Goal: Task Accomplishment & Management: Use online tool/utility

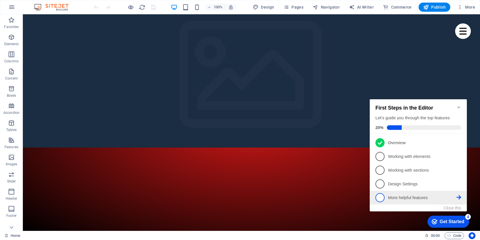
click at [374, 194] on li "5 More helpful features - incomplete" at bounding box center [418, 198] width 97 height 14
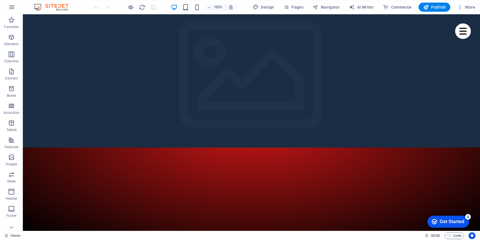
click at [465, 221] on div "checkmark Get Started 4" at bounding box center [448, 221] width 42 height 12
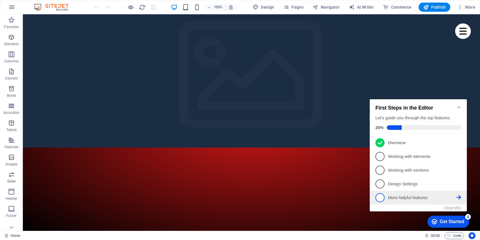
click at [379, 197] on span "5" at bounding box center [379, 197] width 9 height 9
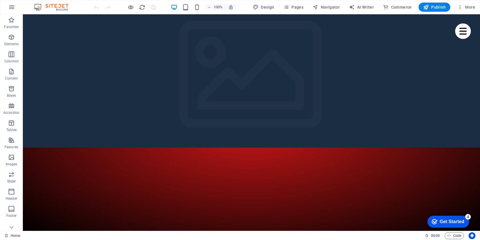
click at [443, 220] on div "Get Started" at bounding box center [452, 221] width 25 height 5
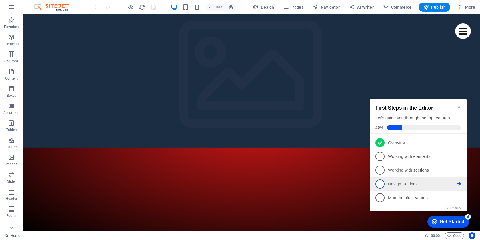
click at [382, 184] on span "4" at bounding box center [379, 183] width 9 height 9
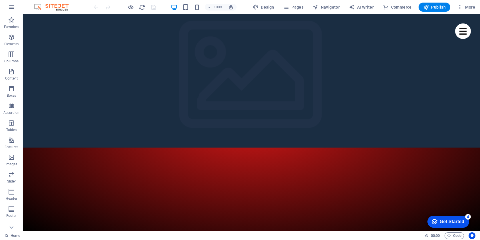
click at [447, 222] on div "Get Started" at bounding box center [452, 221] width 25 height 5
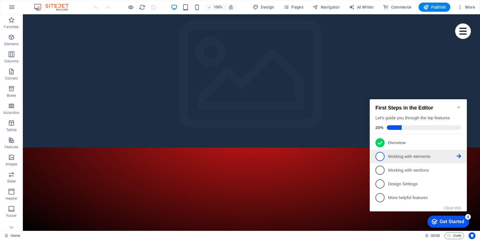
click at [381, 156] on span "2" at bounding box center [379, 156] width 9 height 9
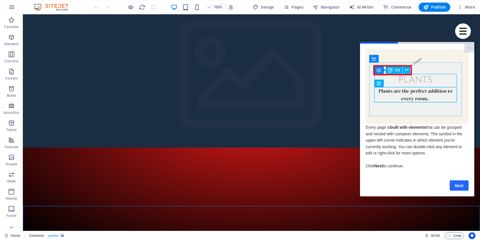
click at [459, 186] on link "Next" at bounding box center [459, 185] width 19 height 10
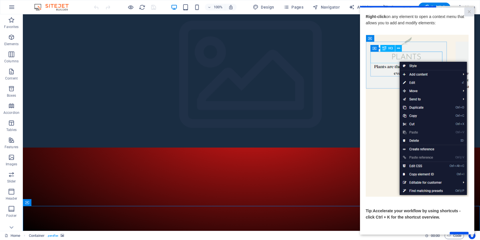
click at [424, 100] on img at bounding box center [417, 116] width 103 height 162
click at [453, 219] on p "Tip : Accelerate your workflow by using shortcuts - click Ctrl + K for the shor…" at bounding box center [417, 213] width 103 height 13
click at [468, 10] on link "×" at bounding box center [469, 11] width 10 height 9
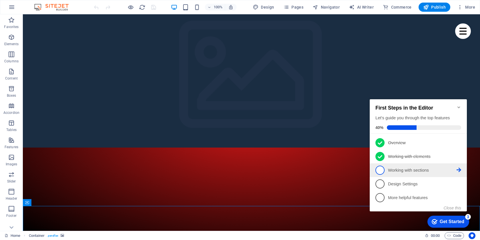
click at [378, 169] on span "3" at bounding box center [379, 169] width 9 height 9
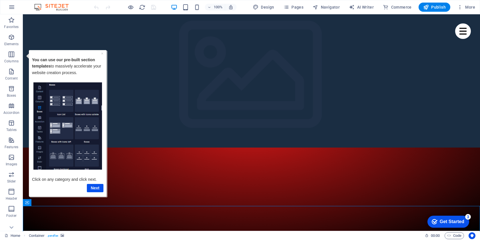
click at [440, 221] on div "Get Started" at bounding box center [452, 221] width 25 height 5
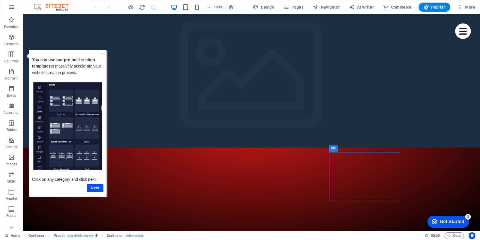
click at [102, 53] on link "×" at bounding box center [102, 53] width 2 height 5
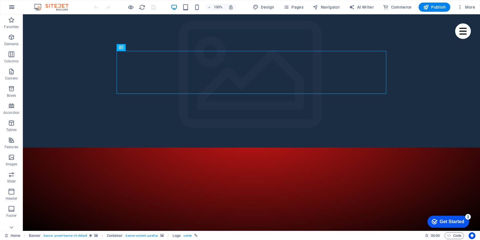
click at [8, 8] on button "button" at bounding box center [12, 7] width 14 height 14
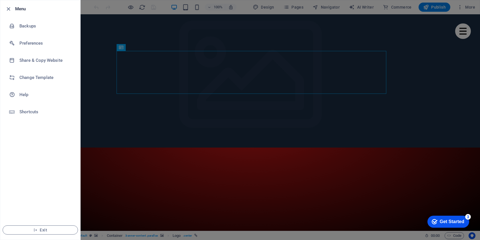
click at [106, 30] on div at bounding box center [240, 120] width 480 height 240
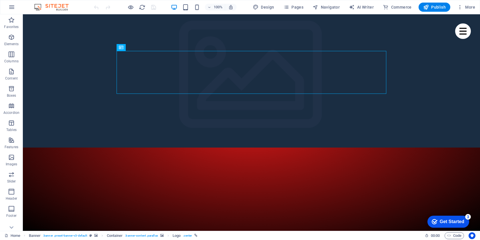
click at [10, 11] on button "button" at bounding box center [12, 7] width 14 height 14
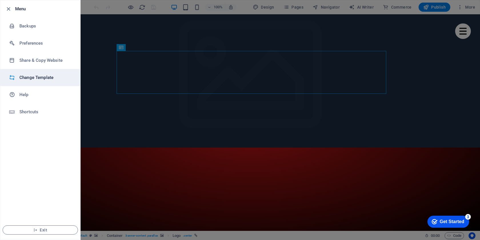
click at [37, 73] on li "Change Template" at bounding box center [40, 77] width 80 height 17
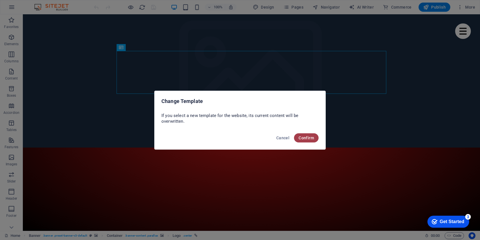
click at [304, 135] on span "Confirm" at bounding box center [306, 137] width 15 height 5
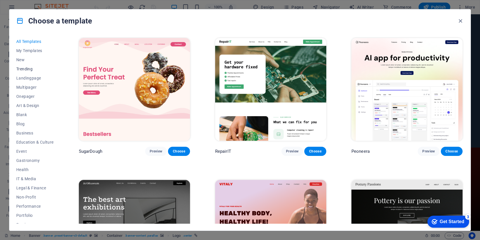
click at [24, 68] on span "Trending" at bounding box center [34, 69] width 37 height 5
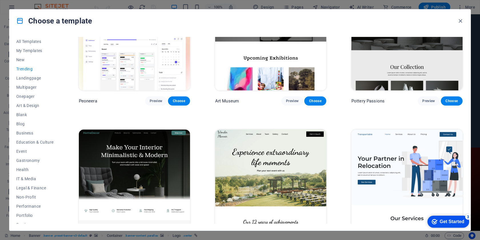
scroll to position [42, 0]
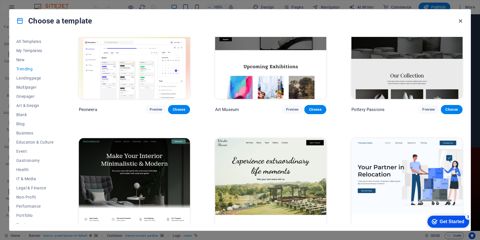
click at [457, 20] on icon "button" at bounding box center [460, 21] width 7 height 7
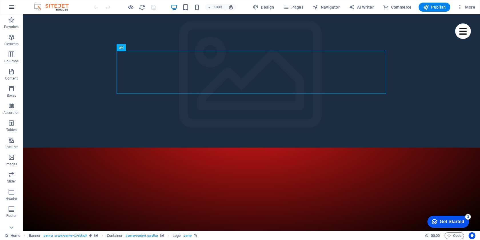
click at [13, 11] on button "button" at bounding box center [12, 7] width 14 height 14
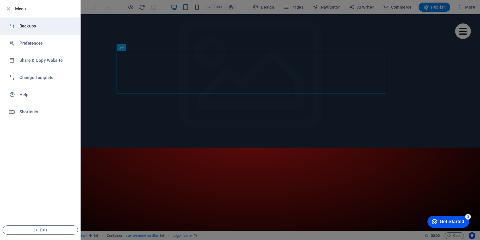
click at [31, 31] on li "Backups" at bounding box center [40, 25] width 80 height 17
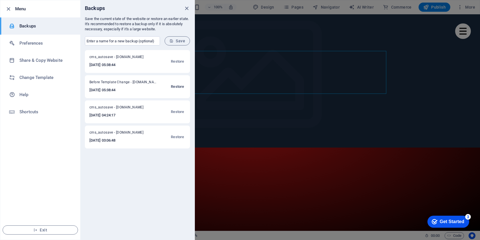
click at [173, 85] on span "Restore" at bounding box center [177, 86] width 13 height 7
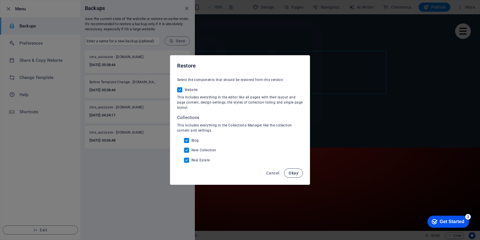
click at [289, 172] on span "Okay" at bounding box center [294, 173] width 10 height 5
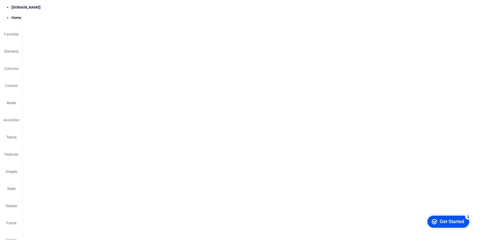
click at [455, 216] on div "[DOMAIN_NAME] Home About Services Team Contact" at bounding box center [251, 231] width 457 height 31
click at [71, 160] on figure at bounding box center [251, 122] width 457 height 216
select select "vh"
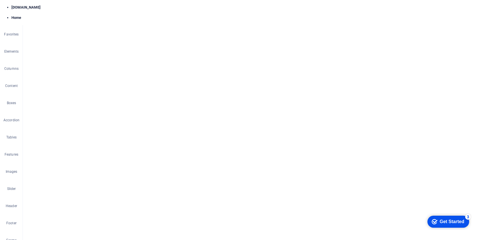
select select "header"
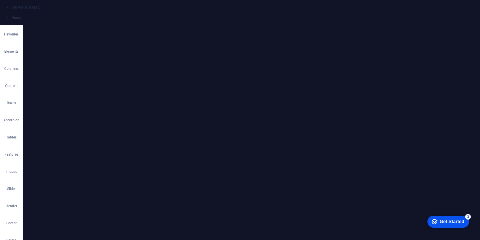
click at [87, 39] on icon at bounding box center [87, 37] width 28 height 6
click at [113, 99] on div "Select files from the file manager, stock photos, or upload file(s)" at bounding box center [112, 101] width 9 height 9
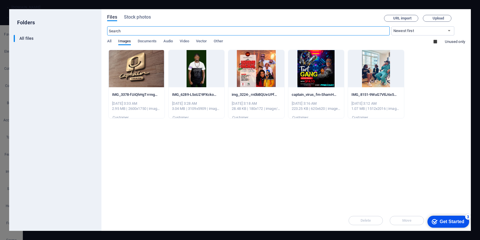
click at [150, 66] on div at bounding box center [137, 68] width 56 height 37
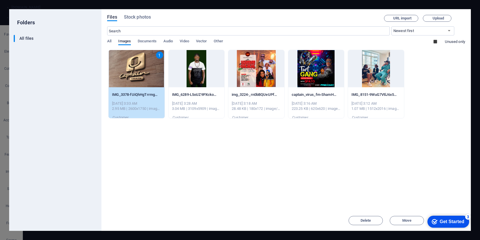
click at [150, 66] on div "1" at bounding box center [137, 68] width 56 height 37
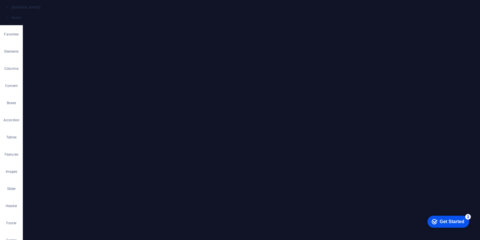
click at [104, 159] on label at bounding box center [103, 161] width 5 height 5
click at [0, 0] on input "Responsive Automatically load retina image and smartphone optimized sizes." at bounding box center [0, 0] width 0 height 0
click at [104, 159] on label at bounding box center [103, 161] width 5 height 5
click at [0, 0] on input "Responsive Automatically load retina image and smartphone optimized sizes." at bounding box center [0, 0] width 0 height 0
click at [108, 77] on div "%" at bounding box center [109, 78] width 8 height 7
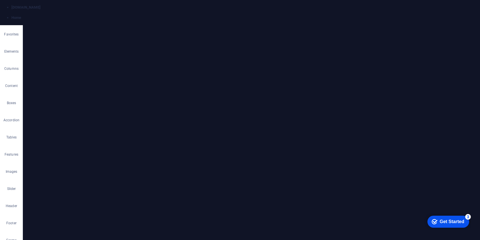
drag, startPoint x: 103, startPoint y: 78, endPoint x: 91, endPoint y: 78, distance: 12.3
click at [91, 78] on div "Parallax 75 %" at bounding box center [93, 78] width 39 height 7
type input "66"
click at [97, 116] on div "Drag files here, click to choose files or select files from Files or our free s…" at bounding box center [72, 128] width 81 height 55
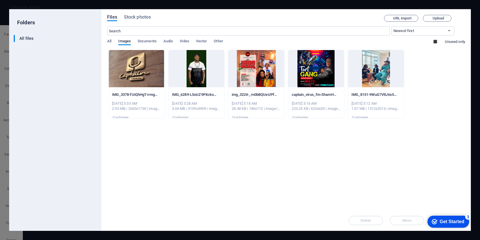
click at [129, 163] on div "Drop files here to upload them instantly IMG_3378-fUiQhHgTrrmgj4HnjBWgBw.JPG IM…" at bounding box center [286, 130] width 358 height 160
click at [462, 19] on icon "button" at bounding box center [462, 18] width 6 height 6
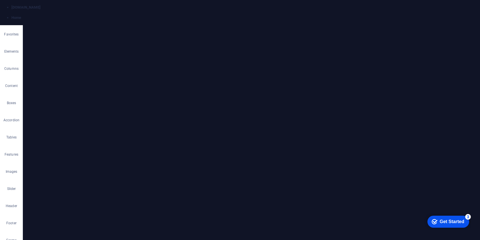
click at [69, 67] on span "Color / Gradient" at bounding box center [73, 68] width 25 height 7
click at [106, 58] on h4 "Background" at bounding box center [72, 55] width 90 height 10
click at [107, 55] on h4 "Background" at bounding box center [72, 57] width 90 height 14
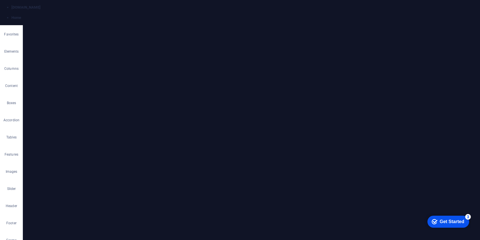
click at [114, 28] on header "Banner Preset #ed-905428944" at bounding box center [72, 21] width 90 height 15
click at [114, 24] on icon at bounding box center [115, 24] width 3 height 5
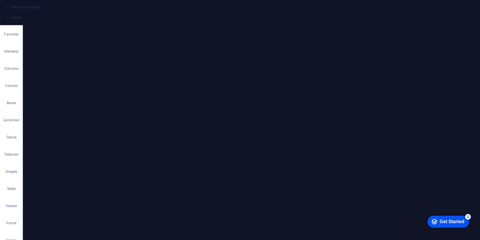
select select "English"
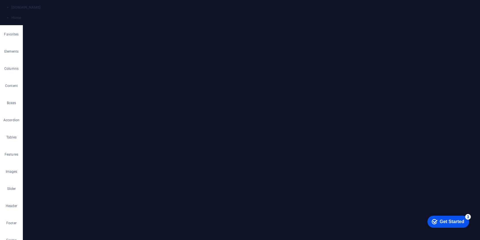
click at [471, 25] on icon "button" at bounding box center [470, 24] width 6 height 6
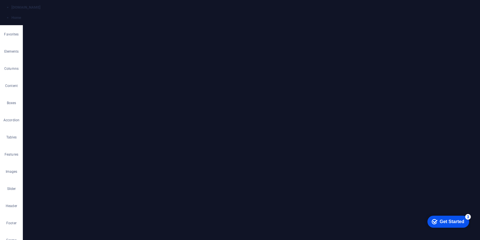
drag, startPoint x: 177, startPoint y: 104, endPoint x: 158, endPoint y: 102, distance: 18.4
click at [43, 159] on figure at bounding box center [251, 122] width 457 height 216
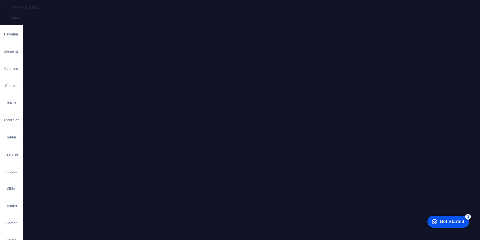
scroll to position [44, 0]
click at [72, 166] on link at bounding box center [72, 169] width 27 height 6
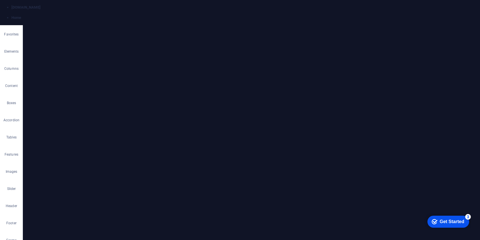
click at [99, 167] on link at bounding box center [99, 169] width 27 height 6
click at [98, 159] on link at bounding box center [99, 158] width 27 height 6
click at [98, 161] on link at bounding box center [99, 164] width 27 height 6
click at [98, 150] on span "Custom" at bounding box center [100, 148] width 10 height 7
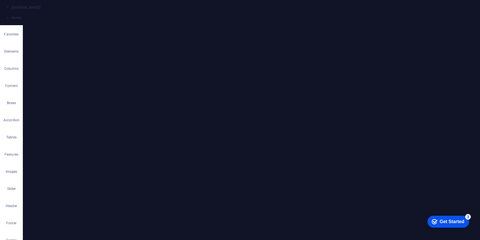
scroll to position [37, 0]
click at [53, 167] on span at bounding box center [50, 166] width 7 height 7
click at [67, 167] on select "px rem % vh vw" at bounding box center [67, 166] width 8 height 7
click at [63, 163] on select "px rem % vh vw" at bounding box center [67, 166] width 8 height 7
click at [66, 166] on select "px rem % vh vw" at bounding box center [67, 166] width 8 height 7
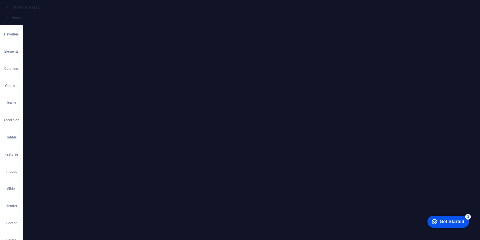
click at [63, 163] on select "px rem % vh vw" at bounding box center [67, 166] width 8 height 7
click at [67, 167] on select "px rem % vh vw" at bounding box center [67, 166] width 8 height 7
click at [63, 163] on select "px rem % vh vw" at bounding box center [67, 166] width 8 height 7
click at [65, 168] on select "px rem % vh vw" at bounding box center [67, 166] width 8 height 7
select select "%"
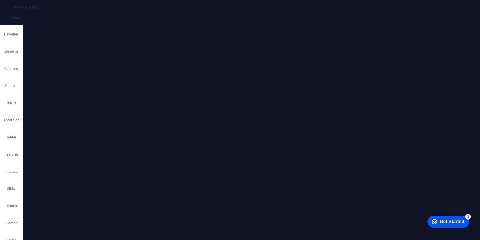
click at [63, 163] on select "px rem % vh vw" at bounding box center [67, 166] width 8 height 7
type input "100"
click at [99, 166] on input "50" at bounding box center [103, 166] width 19 height 7
click at [92, 168] on span at bounding box center [91, 166] width 5 height 7
click at [97, 168] on input "50" at bounding box center [103, 166] width 19 height 7
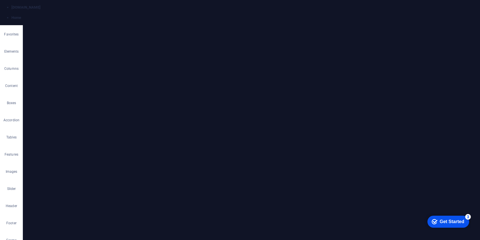
drag, startPoint x: 100, startPoint y: 166, endPoint x: 84, endPoint y: 166, distance: 16.6
click at [84, 166] on div "Y offset 50 px rem % vh vw" at bounding box center [93, 166] width 39 height 7
type input "60"
click at [107, 174] on input "Alternative text The alternative text is used by devices that cannot display im…" at bounding box center [87, 177] width 52 height 7
click at [110, 172] on div "Alternative text The alternative text is used by devices that cannot display im…" at bounding box center [72, 197] width 81 height 50
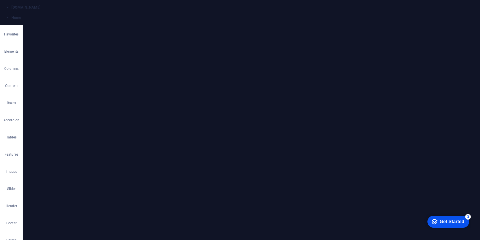
click at [59, 165] on input "100" at bounding box center [61, 166] width 17 height 7
drag, startPoint x: 61, startPoint y: 165, endPoint x: 53, endPoint y: 165, distance: 8.9
click at [53, 165] on div "100 px rem % vh vw" at bounding box center [58, 166] width 25 height 7
type input "70"
click at [115, 170] on div "None Color / Gradient Element Stretch background to full-width Color overlay Pl…" at bounding box center [72, 125] width 90 height 203
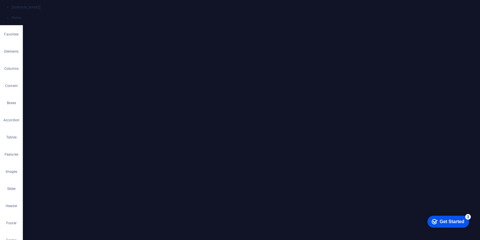
click at [115, 170] on div "None Color / Gradient Element Stretch background to full-width Color overlay Pl…" at bounding box center [72, 125] width 90 height 203
click at [79, 175] on input "Alternative text The alternative text is used by devices that cannot display im…" at bounding box center [87, 177] width 52 height 7
click at [79, 156] on span "Direction" at bounding box center [73, 155] width 11 height 7
click at [70, 167] on link at bounding box center [72, 170] width 27 height 6
click at [70, 172] on link at bounding box center [72, 170] width 27 height 6
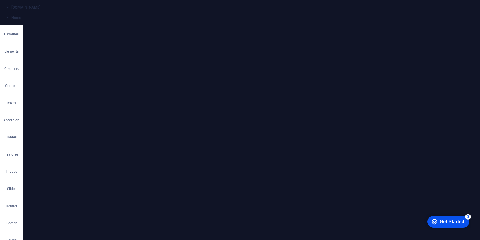
click at [337, 24] on link at bounding box center [339, 23] width 11 height 11
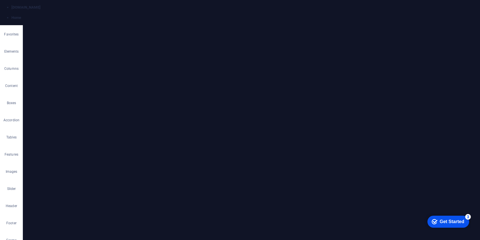
click at [44, 164] on figure at bounding box center [251, 122] width 457 height 216
click at [274, 22] on icon at bounding box center [274, 22] width 3 height 3
drag, startPoint x: 301, startPoint y: 36, endPoint x: 301, endPoint y: 108, distance: 72.0
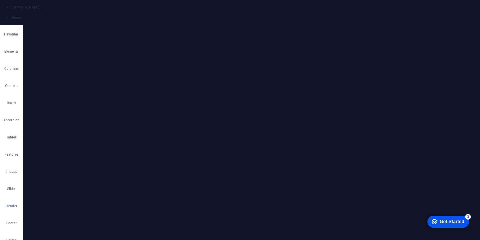
click at [301, 108] on div "180 170 160 150 140 130 120 110 100 90 80 70 60 50 40 30 20 10 0 -10 -20 -30 -4…" at bounding box center [301, 122] width 257 height 101
drag, startPoint x: 370, startPoint y: 62, endPoint x: 247, endPoint y: 48, distance: 124.5
click at [370, 62] on icon at bounding box center [368, 62] width 3 height 3
click at [338, 22] on icon at bounding box center [339, 22] width 3 height 3
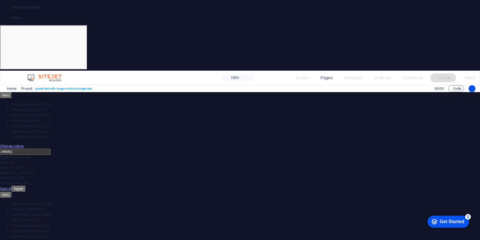
scroll to position [0, 0]
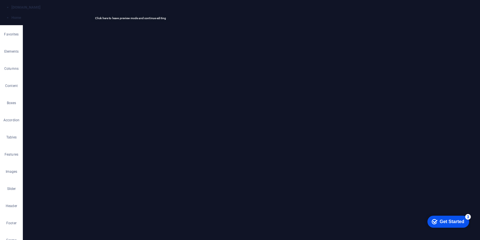
click at [64, 142] on figure at bounding box center [251, 122] width 457 height 216
click at [64, 142] on div "Drag files here, click to choose files or select files from Files or our free s…" at bounding box center [72, 128] width 81 height 55
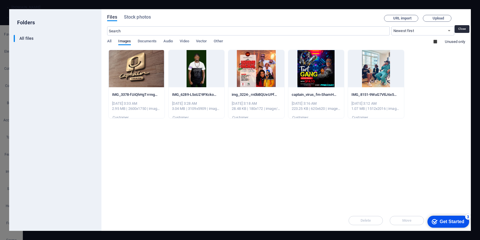
click at [462, 18] on icon "button" at bounding box center [462, 18] width 6 height 6
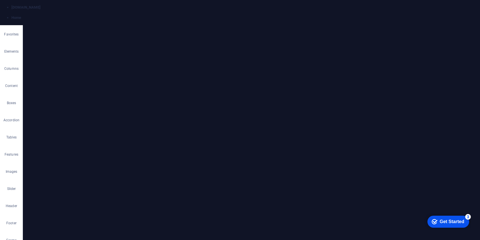
drag, startPoint x: 99, startPoint y: 80, endPoint x: 182, endPoint y: 70, distance: 84.3
click at [254, 150] on div "+ Add section" at bounding box center [252, 149] width 32 height 10
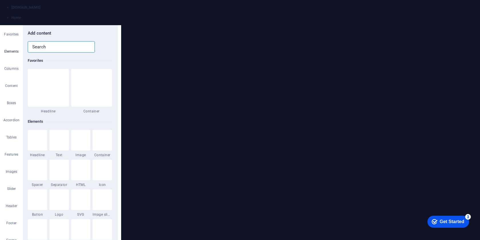
scroll to position [1000, 0]
click at [59, 35] on input "text" at bounding box center [58, 35] width 60 height 11
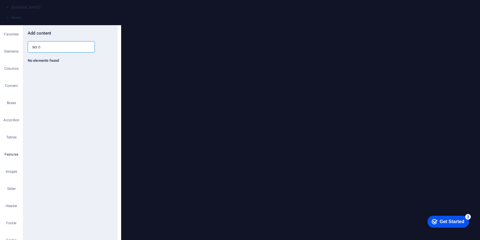
scroll to position [0, 0]
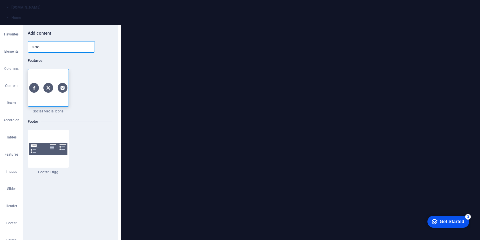
type input "soci"
click at [50, 67] on div at bounding box center [49, 77] width 43 height 38
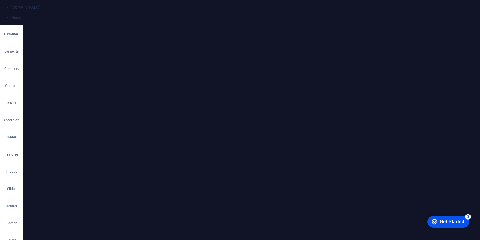
select select "rem"
drag, startPoint x: 209, startPoint y: 81, endPoint x: 399, endPoint y: 54, distance: 191.9
click at [291, 147] on div "Icon" at bounding box center [291, 145] width 17 height 7
click at [291, 145] on div "Icon" at bounding box center [291, 145] width 17 height 7
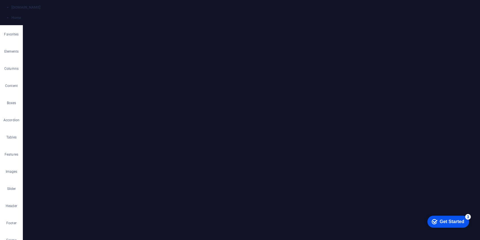
click at [291, 145] on div "Icon" at bounding box center [291, 145] width 17 height 7
select select "xMidYMid"
click at [291, 145] on div "Icon" at bounding box center [291, 145] width 17 height 7
type input "tik"
click at [42, 94] on icon at bounding box center [41, 96] width 11 height 13
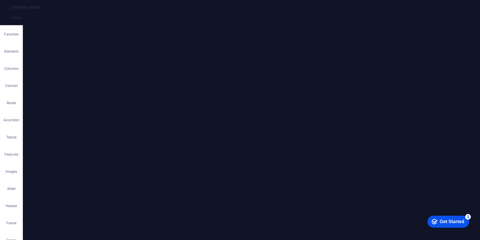
select select "xMidYMid"
select select "px"
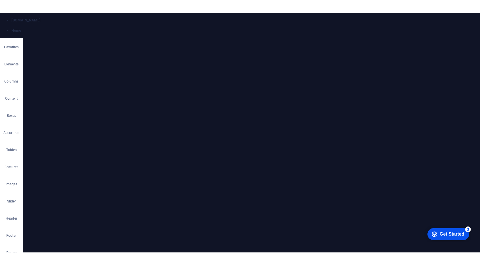
scroll to position [2, 0]
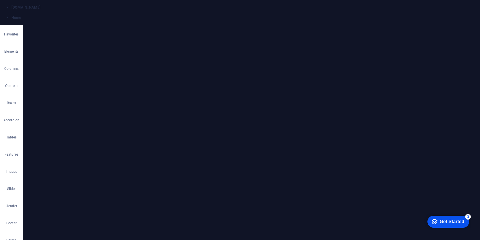
type input "yout"
click at [45, 96] on icon at bounding box center [41, 94] width 13 height 12
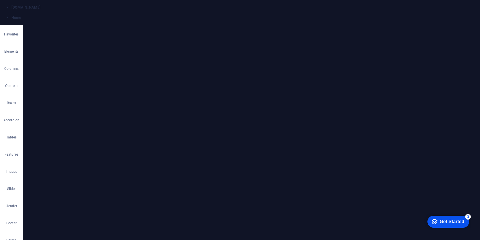
select select "xMidYMid"
click at [100, 35] on icon at bounding box center [103, 37] width 28 height 6
click at [83, 70] on span "External" at bounding box center [81, 68] width 13 height 7
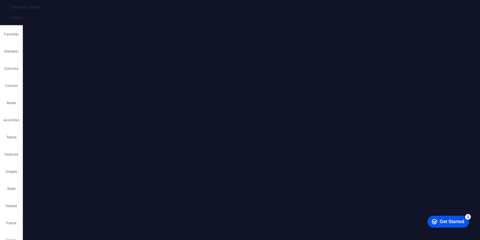
select select "blank"
select select "xMidYMid"
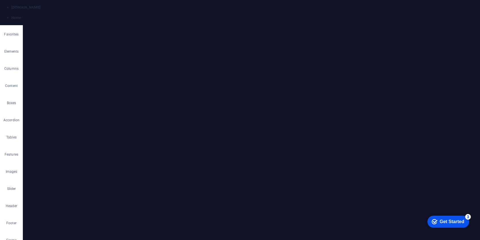
select select "px"
select select "xMidYMid"
select select "px"
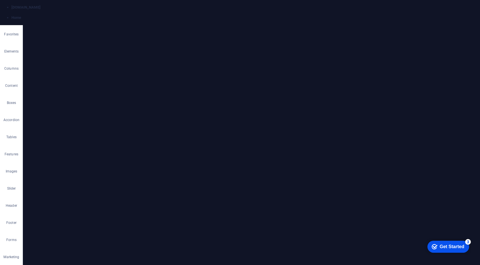
click at [107, 38] on icon at bounding box center [103, 37] width 28 height 6
click at [72, 68] on icon at bounding box center [72, 68] width 4 height 7
select select "blank"
paste input "[DOMAIN_NAME][URL]"
type input "[DOMAIN_NAME][URL]"
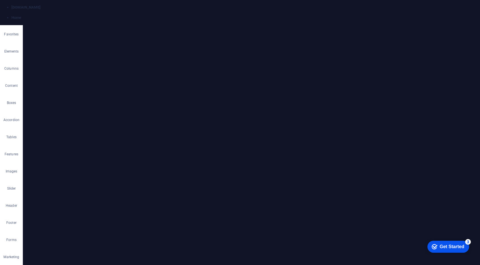
click at [80, 149] on div "Link None Page External Element Next element Phone Email Page Home Subpage Lega…" at bounding box center [72, 150] width 90 height 201
click at [90, 144] on div "Link None Page External Element Next element Phone Email Page Home Subpage Lega…" at bounding box center [72, 150] width 90 height 201
click at [133, 135] on figure at bounding box center [301, 135] width 357 height 242
click at [253, 145] on icon at bounding box center [254, 146] width 3 height 6
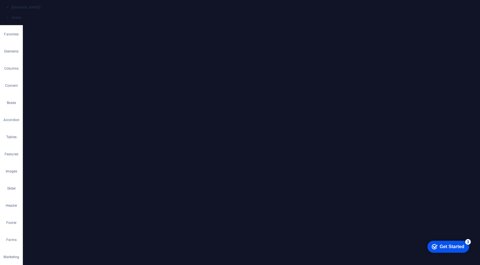
click at [93, 85] on input "[DOMAIN_NAME][URL]" at bounding box center [87, 85] width 52 height 7
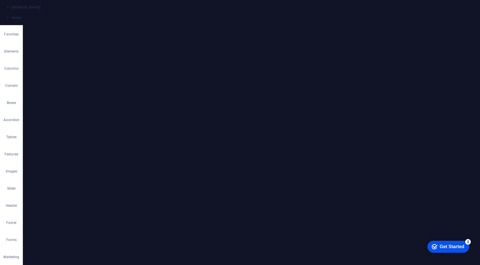
click at [80, 83] on input "URL" at bounding box center [87, 85] width 52 height 7
paste input "[DOMAIN_NAME][URL]"
type input "[DOMAIN_NAME][URL]"
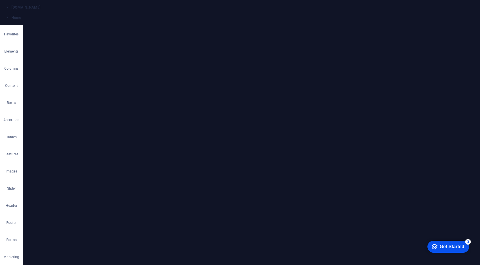
click at [80, 84] on input "[DOMAIN_NAME][URL]" at bounding box center [87, 85] width 52 height 7
paste input "[DOMAIN_NAME][URL]"
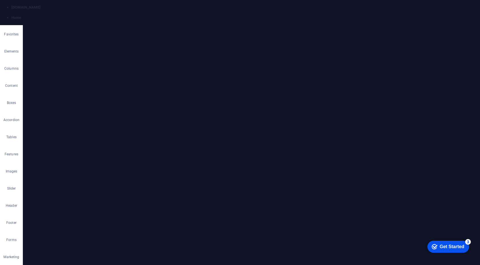
type input "[DOMAIN_NAME][URL]"
click at [104, 136] on div "Link None Page External Element Next element Phone Email Page Home Subpage Lega…" at bounding box center [72, 150] width 90 height 201
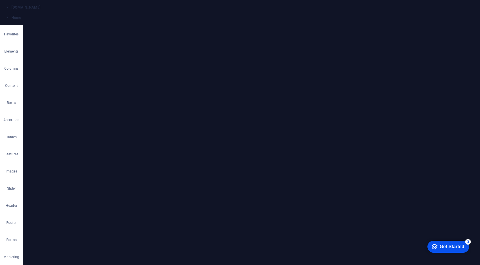
scroll to position [742, 0]
click at [94, 169] on div "Link None Page External Element Next element Phone Email Page Home Subpage Lega…" at bounding box center [72, 150] width 90 height 201
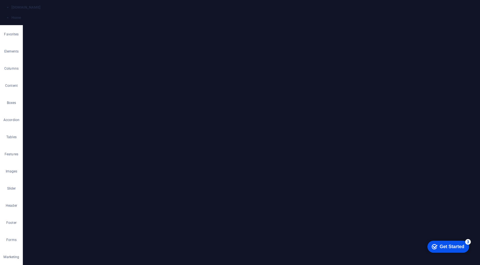
click at [78, 94] on select "New tab Same tab Overlay" at bounding box center [87, 94] width 52 height 7
click at [101, 39] on h4 "Link" at bounding box center [103, 40] width 28 height 12
click at [101, 39] on icon at bounding box center [103, 37] width 28 height 6
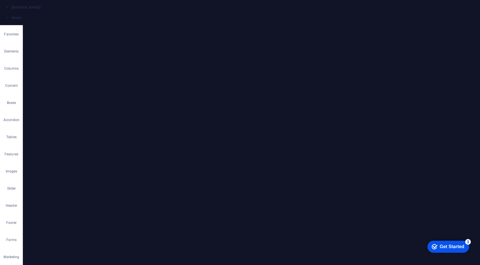
click at [115, 27] on header "Icon Element #ed-new-555" at bounding box center [72, 21] width 90 height 15
drag, startPoint x: 115, startPoint y: 25, endPoint x: 92, endPoint y: 11, distance: 27.1
click at [115, 25] on icon at bounding box center [115, 24] width 3 height 5
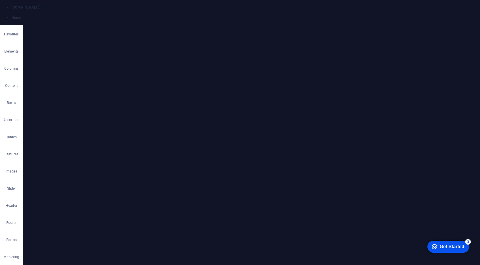
select select "rem"
drag, startPoint x: 279, startPoint y: 154, endPoint x: 325, endPoint y: 160, distance: 46.1
click at [289, 141] on div "Cancel Unpack Delete" at bounding box center [268, 143] width 63 height 15
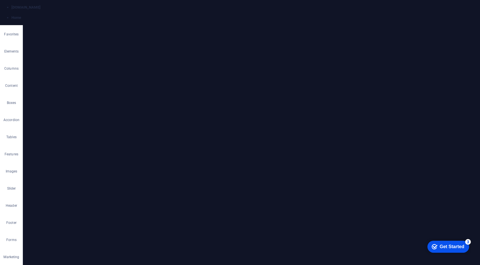
click at [289, 143] on button "Delete" at bounding box center [287, 146] width 16 height 9
click at [251, 150] on div "+ Add section" at bounding box center [252, 149] width 32 height 10
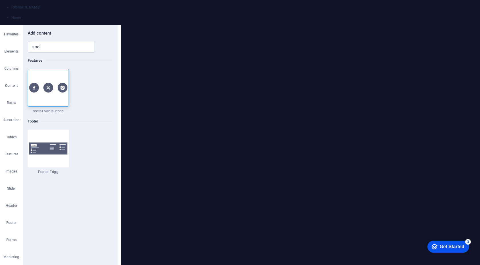
click at [54, 85] on div at bounding box center [49, 77] width 43 height 38
click at [121, 85] on div "H2 Banner Container Spacer Spacer HTML H3 Spacer Banner Menu Bar Menu Preset H2…" at bounding box center [300, 135] width 359 height 242
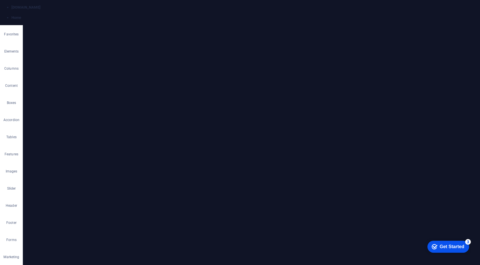
select select "rem"
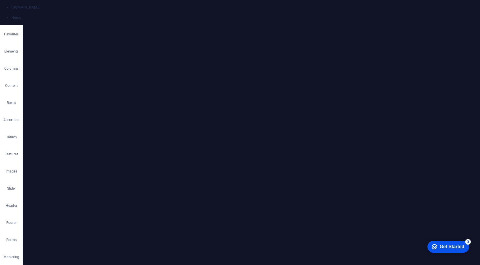
select select "xMidYMid"
select select "px"
type input "yo"
click at [63, 92] on icon at bounding box center [62, 96] width 13 height 12
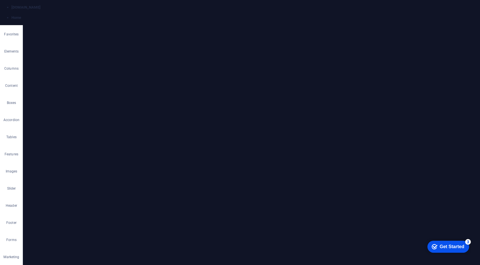
click at [73, 41] on h4 "Style" at bounding box center [73, 40] width 31 height 12
click at [103, 39] on icon at bounding box center [103, 37] width 28 height 6
click at [77, 67] on span "External" at bounding box center [81, 68] width 13 height 7
select select "blank"
click at [77, 85] on input "URL" at bounding box center [87, 85] width 52 height 7
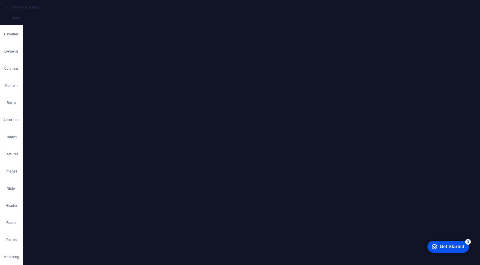
paste input "[DOMAIN_NAME][URL]"
type input "[DOMAIN_NAME][URL]"
click at [108, 140] on div "Link None Page External Element Next element Phone Email Page Home Subpage Lega…" at bounding box center [72, 150] width 90 height 201
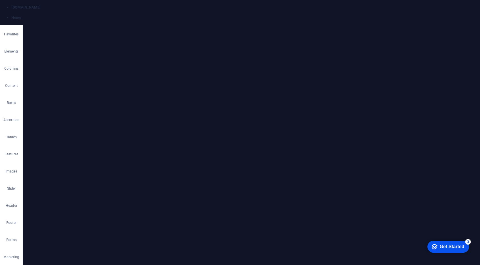
click at [117, 23] on icon at bounding box center [115, 24] width 3 height 5
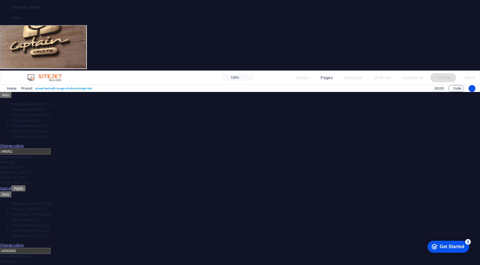
drag, startPoint x: 276, startPoint y: 160, endPoint x: 215, endPoint y: 157, distance: 60.7
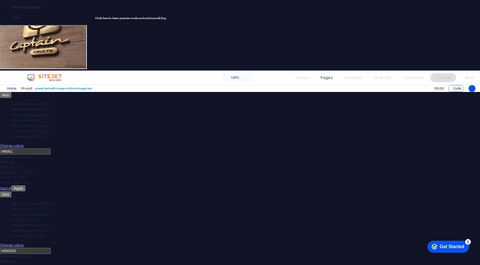
drag, startPoint x: 265, startPoint y: 160, endPoint x: 245, endPoint y: 152, distance: 21.4
drag, startPoint x: 263, startPoint y: 154, endPoint x: 225, endPoint y: 151, distance: 38.7
drag, startPoint x: 221, startPoint y: 153, endPoint x: 261, endPoint y: 155, distance: 40.0
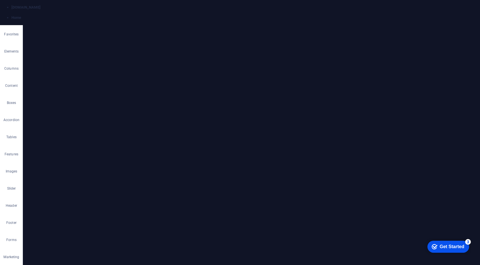
click at [55, 141] on figure at bounding box center [251, 135] width 457 height 242
click at [113, 100] on div "Select files from the file manager, stock photos, or upload file(s)" at bounding box center [112, 101] width 9 height 9
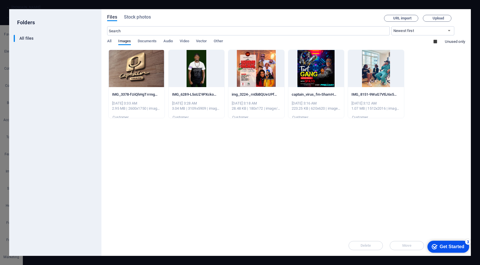
click at [383, 80] on div at bounding box center [376, 68] width 56 height 37
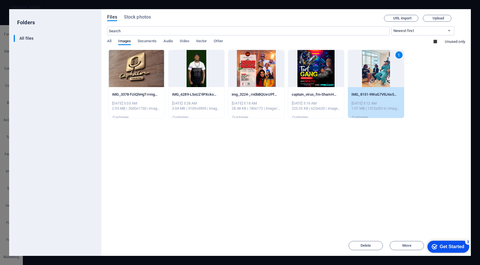
click at [383, 80] on div "1" at bounding box center [376, 68] width 56 height 37
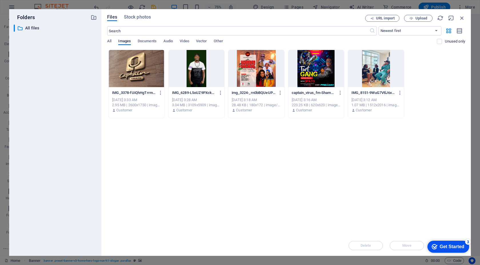
click at [383, 80] on div at bounding box center [376, 68] width 56 height 37
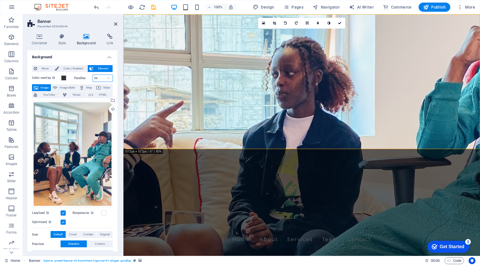
click at [99, 79] on input "66" at bounding box center [103, 78] width 20 height 7
click at [107, 79] on div "%" at bounding box center [109, 78] width 8 height 7
drag, startPoint x: 103, startPoint y: 79, endPoint x: 82, endPoint y: 79, distance: 20.9
click at [82, 79] on div "Parallax 66 %" at bounding box center [93, 78] width 39 height 7
type input "55"
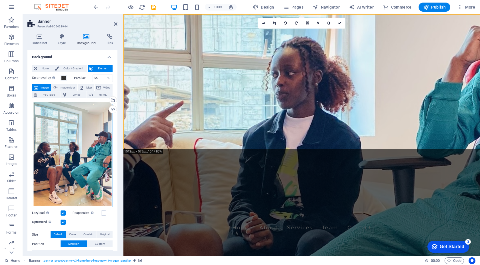
click at [78, 119] on div "Drag files here, click to choose files or select files from Files or our free s…" at bounding box center [72, 154] width 81 height 107
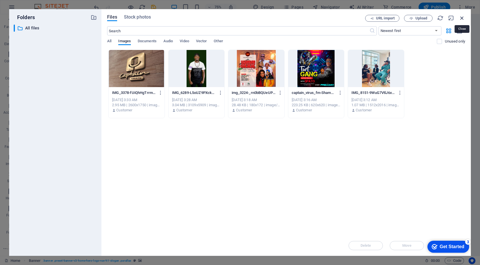
drag, startPoint x: 462, startPoint y: 17, endPoint x: 41, endPoint y: 99, distance: 428.6
click at [462, 17] on icon "button" at bounding box center [462, 18] width 6 height 6
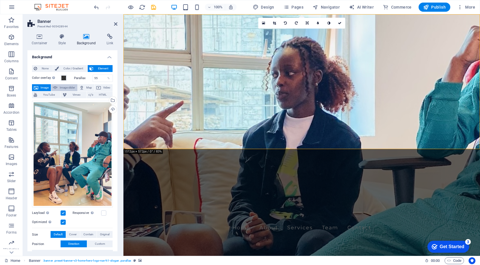
click at [75, 88] on span "Image slider" at bounding box center [67, 87] width 16 height 7
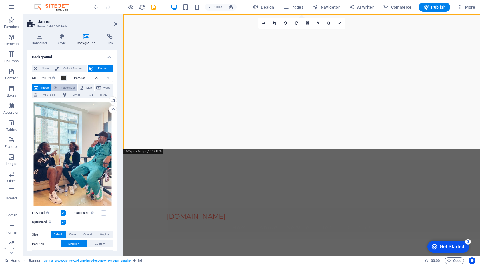
select select "ms"
select select "s"
select select "progressive"
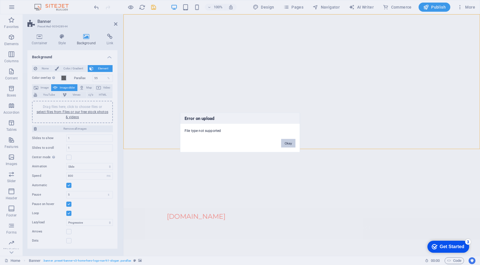
drag, startPoint x: 285, startPoint y: 141, endPoint x: 162, endPoint y: 127, distance: 124.0
click at [285, 141] on button "Okay" at bounding box center [288, 143] width 14 height 9
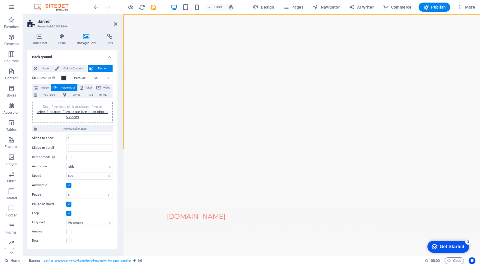
click at [67, 88] on span "Image slider" at bounding box center [67, 87] width 16 height 7
click at [73, 94] on span "Vimeo" at bounding box center [76, 94] width 16 height 7
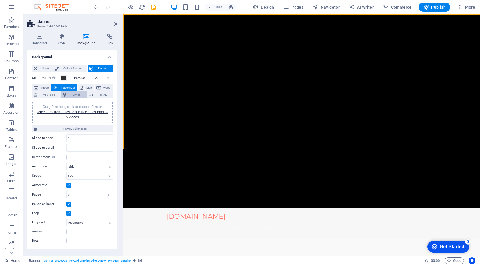
select select "ar16_9"
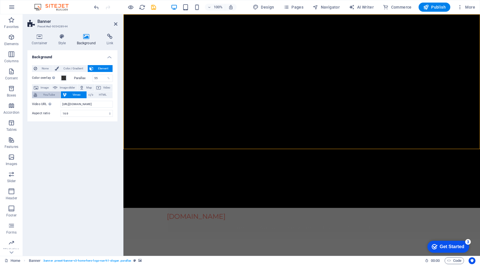
click at [55, 97] on span "YouTube" at bounding box center [49, 94] width 20 height 7
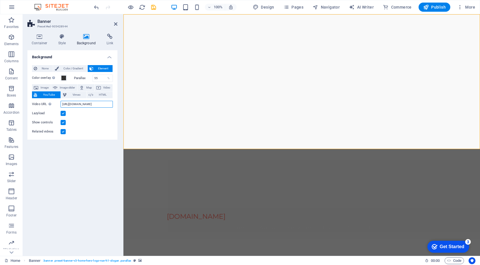
click at [73, 107] on input "[URL][DOMAIN_NAME]" at bounding box center [87, 104] width 52 height 7
click at [76, 102] on input "[URL][DOMAIN_NAME]" at bounding box center [87, 104] width 52 height 7
paste input "[DOMAIN_NAME][URL]"
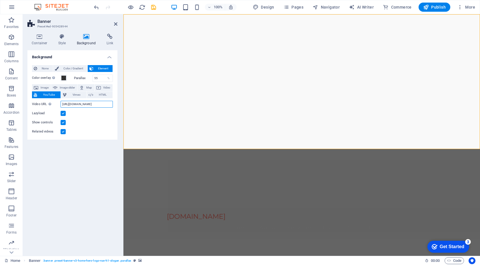
type input "[URL][DOMAIN_NAME]"
click at [83, 174] on div "Background None Color / Gradient Element Stretch background to full-width Color…" at bounding box center [72, 150] width 90 height 201
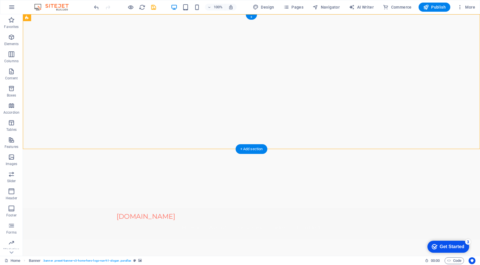
click at [55, 138] on div at bounding box center [251, 111] width 457 height 194
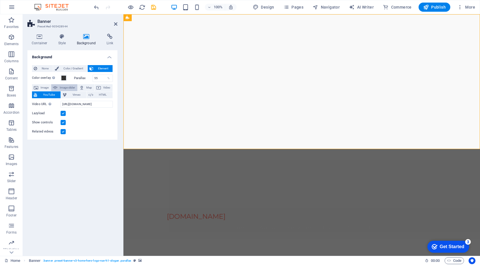
click at [71, 87] on span "Image slider" at bounding box center [67, 87] width 16 height 7
select select "ms"
select select "s"
select select "progressive"
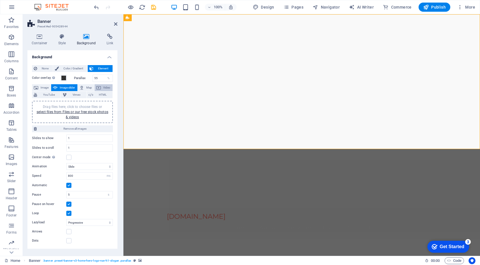
click at [103, 89] on span "Video" at bounding box center [107, 87] width 8 height 7
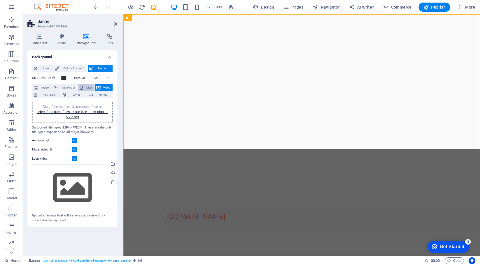
click at [86, 89] on span "Map" at bounding box center [89, 87] width 7 height 7
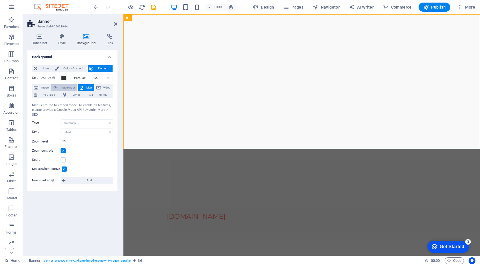
click at [71, 89] on span "Image slider" at bounding box center [67, 87] width 16 height 7
select select "ms"
select select "s"
select select "progressive"
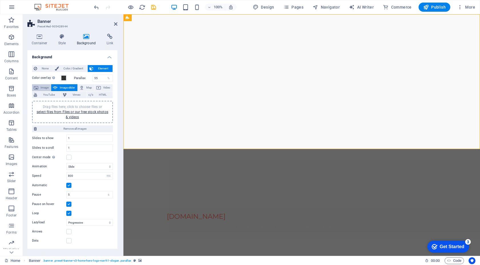
click at [45, 89] on span "Image" at bounding box center [44, 87] width 9 height 7
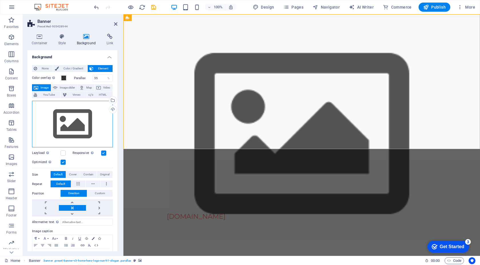
click at [89, 117] on div "Drag files here, click to choose files or select files from Files or our free s…" at bounding box center [72, 124] width 81 height 47
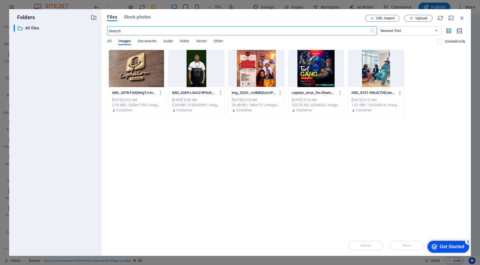
click at [378, 72] on div at bounding box center [376, 68] width 56 height 37
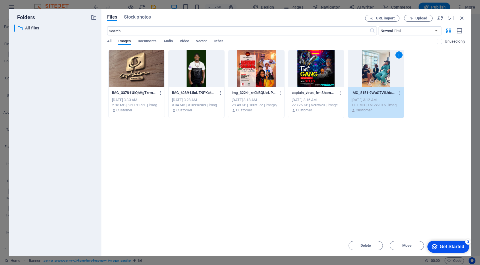
click at [379, 68] on div "1" at bounding box center [376, 68] width 56 height 37
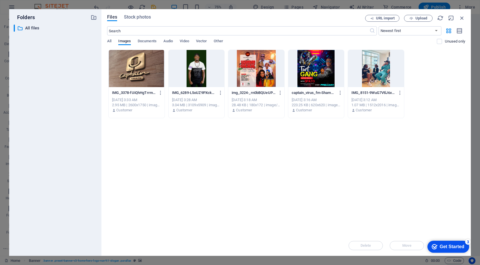
click at [379, 68] on div at bounding box center [376, 68] width 56 height 37
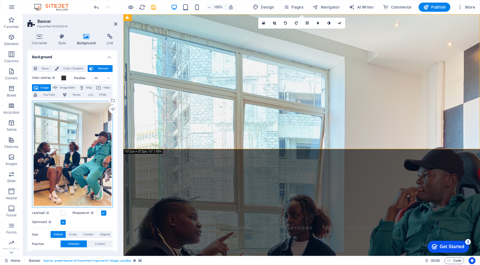
click at [95, 166] on div "Drag files here, click to choose files or select files from Files or our free s…" at bounding box center [72, 154] width 81 height 107
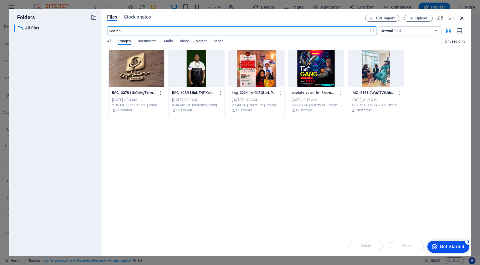
drag, startPoint x: 461, startPoint y: 16, endPoint x: 338, endPoint y: 2, distance: 123.9
click at [462, 16] on icon "button" at bounding box center [462, 18] width 6 height 6
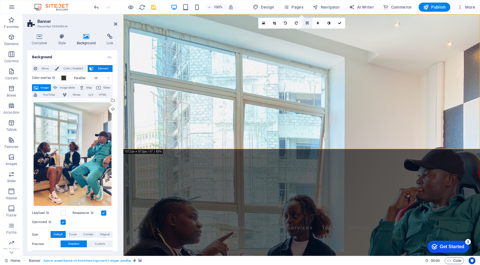
click at [304, 22] on link at bounding box center [307, 23] width 11 height 11
drag, startPoint x: 305, startPoint y: 41, endPoint x: 181, endPoint y: 26, distance: 124.3
click at [305, 41] on link at bounding box center [307, 42] width 11 height 11
click at [305, 23] on icon at bounding box center [306, 22] width 3 height 3
click at [307, 43] on icon at bounding box center [306, 42] width 3 height 3
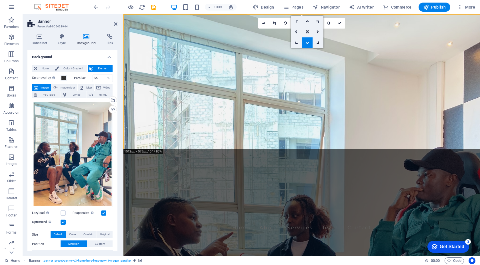
drag, startPoint x: 430, startPoint y: 57, endPoint x: 307, endPoint y: 37, distance: 125.1
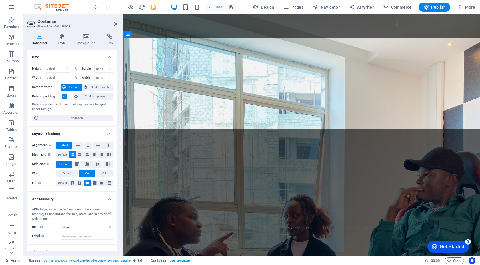
click at [151, 141] on figure at bounding box center [301, 135] width 357 height 242
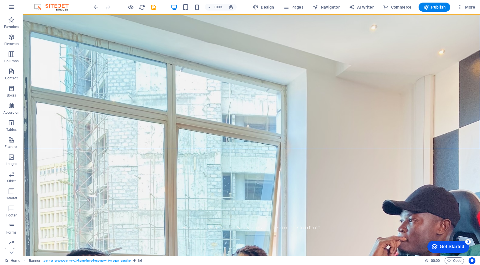
click at [141, 141] on figure at bounding box center [251, 135] width 457 height 242
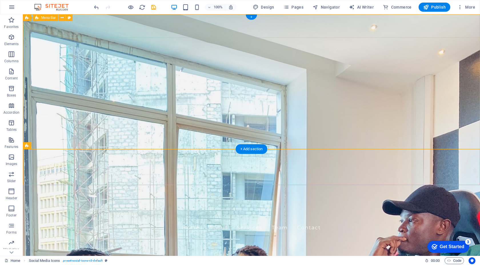
click at [413, 208] on div "[DOMAIN_NAME] Home About Services Team Contact" at bounding box center [251, 223] width 457 height 31
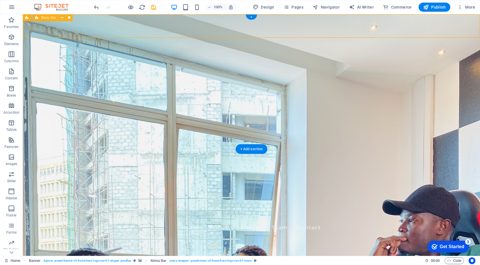
click at [413, 208] on div "[DOMAIN_NAME] Home About Services Team Contact" at bounding box center [251, 223] width 457 height 31
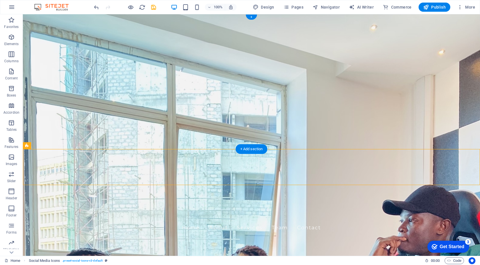
click at [57, 144] on figure at bounding box center [251, 135] width 457 height 242
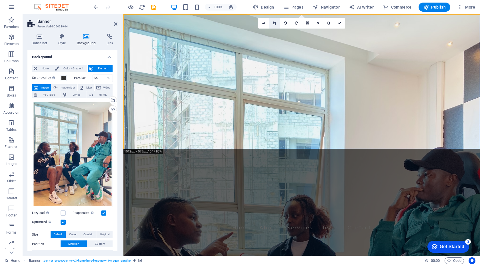
click at [275, 23] on icon at bounding box center [274, 22] width 3 height 3
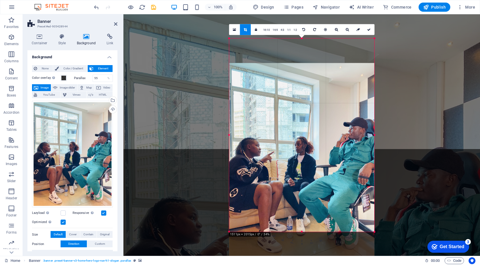
drag, startPoint x: 314, startPoint y: 159, endPoint x: 312, endPoint y: 188, distance: 29.5
click at [312, 188] on div at bounding box center [301, 159] width 145 height 193
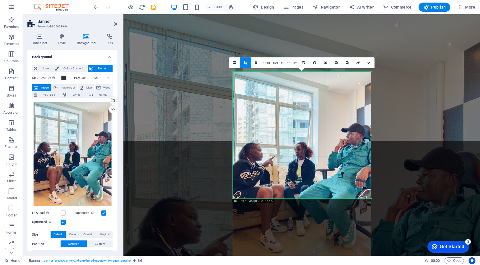
drag, startPoint x: 373, startPoint y: 232, endPoint x: 366, endPoint y: 165, distance: 66.9
click at [366, 165] on div "180 170 160 150 140 130 120 110 100 90 80 70 60 50 40 30 20 10 0 -10 -20 -30 -4…" at bounding box center [302, 135] width 138 height 127
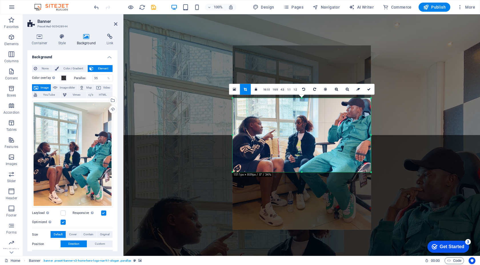
drag, startPoint x: 301, startPoint y: 72, endPoint x: 310, endPoint y: 125, distance: 53.8
click at [310, 125] on div "180 170 160 150 140 130 120 110 100 90 80 70 60 50 40 30 20 10 0 -10 -20 -30 -4…" at bounding box center [302, 135] width 138 height 74
click at [367, 89] on icon at bounding box center [368, 89] width 3 height 3
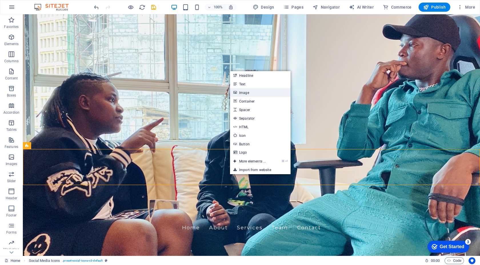
drag, startPoint x: 249, startPoint y: 93, endPoint x: 126, endPoint y: 79, distance: 124.3
click at [249, 93] on link "Image" at bounding box center [260, 92] width 61 height 9
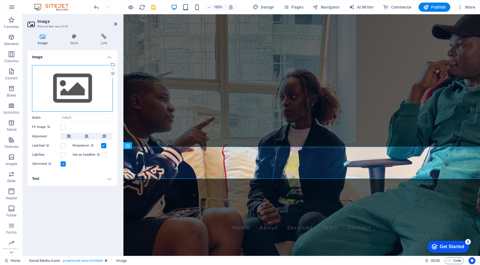
click at [87, 84] on div "Drag files here, click to choose files or select files from Files or our free s…" at bounding box center [72, 88] width 81 height 47
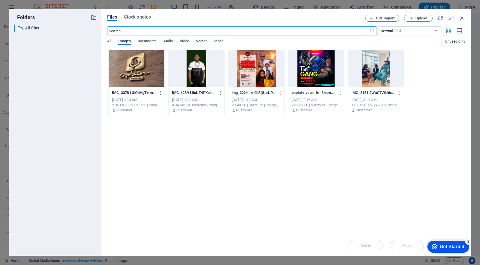
click at [133, 74] on div at bounding box center [137, 68] width 56 height 37
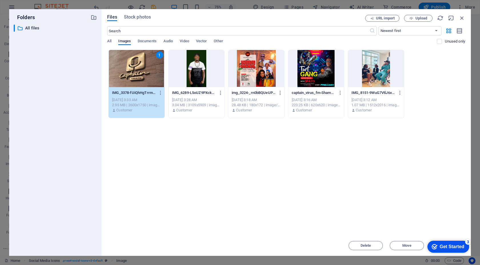
click at [129, 76] on div "1" at bounding box center [137, 68] width 56 height 37
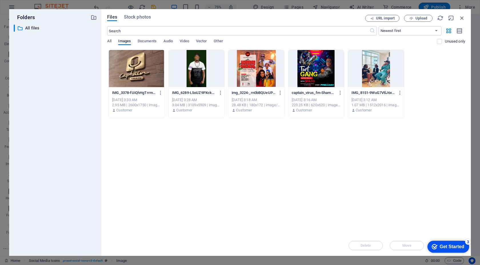
click at [129, 76] on div at bounding box center [137, 68] width 56 height 37
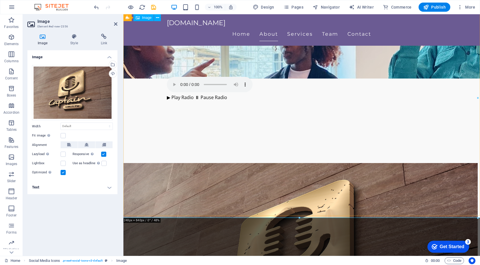
scroll to position [178, 0]
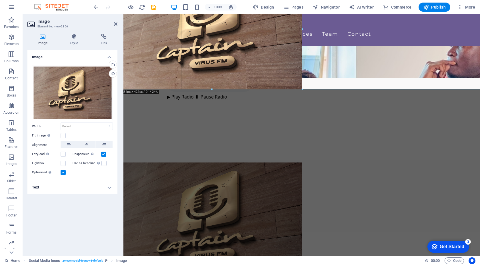
drag, startPoint x: 299, startPoint y: 209, endPoint x: 278, endPoint y: 90, distance: 121.2
type input "641"
select select "px"
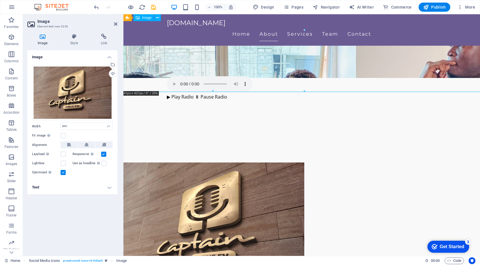
drag, startPoint x: 267, startPoint y: 74, endPoint x: 324, endPoint y: 81, distance: 57.3
click at [335, 163] on figure at bounding box center [301, 224] width 361 height 123
drag, startPoint x: 265, startPoint y: 77, endPoint x: 303, endPoint y: 79, distance: 38.6
click at [303, 163] on figure at bounding box center [301, 224] width 361 height 123
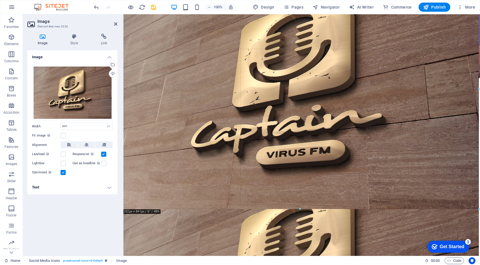
drag, startPoint x: 305, startPoint y: 91, endPoint x: 480, endPoint y: 149, distance: 183.8
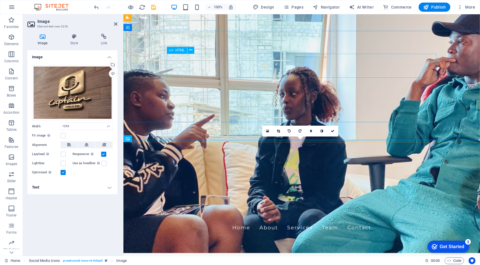
scroll to position [8, 0]
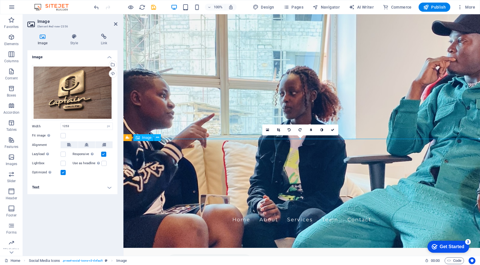
drag, startPoint x: 291, startPoint y: 141, endPoint x: 291, endPoint y: 157, distance: 16.0
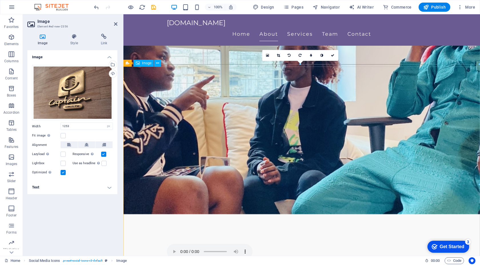
scroll to position [1, 0]
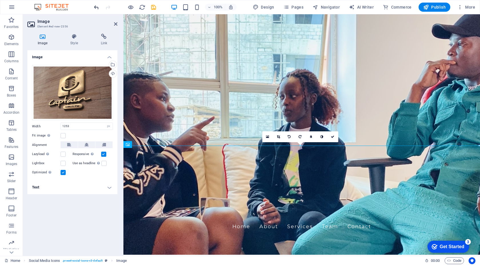
type input "641"
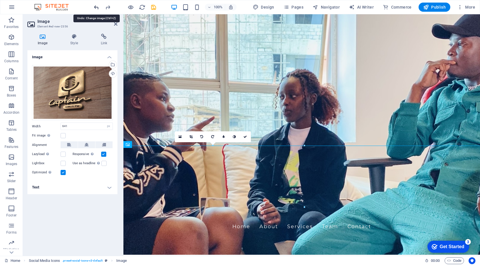
select select "DISABLED_OPTION_VALUE"
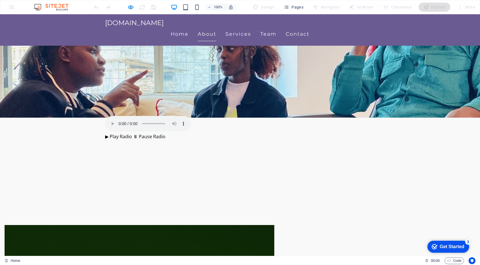
scroll to position [0, 0]
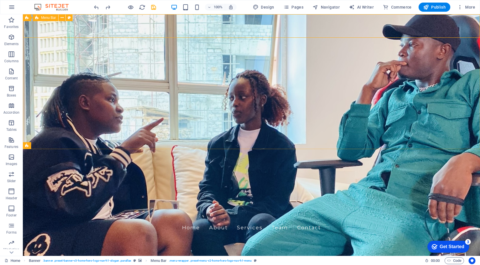
click at [51, 18] on span "Menu Bar" at bounding box center [48, 17] width 15 height 3
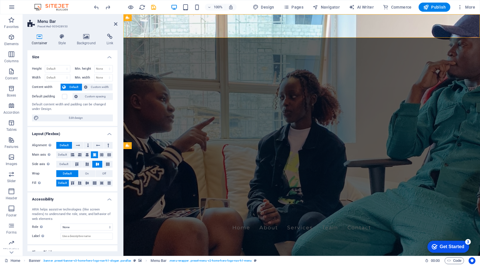
click at [170, 133] on figure at bounding box center [301, 135] width 357 height 242
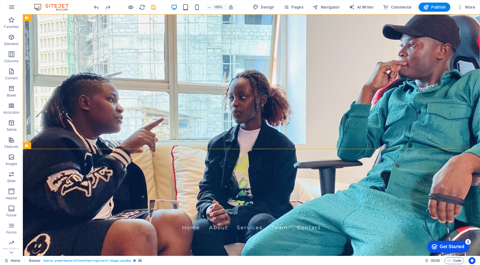
click at [170, 133] on figure at bounding box center [251, 135] width 457 height 242
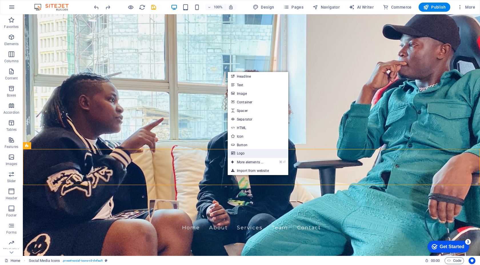
click at [256, 153] on link "Logo" at bounding box center [258, 153] width 61 height 9
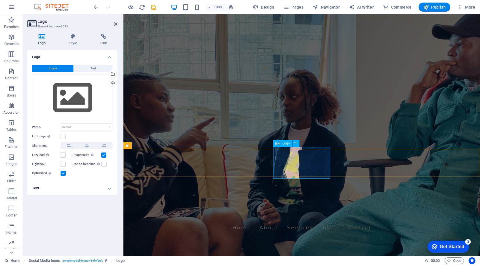
click at [286, 143] on span "Logo" at bounding box center [286, 143] width 8 height 3
click at [113, 73] on div "Select files from the file manager, stock photos, or upload file(s)" at bounding box center [112, 74] width 9 height 9
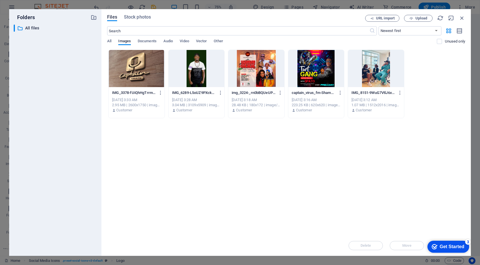
click at [157, 73] on div at bounding box center [137, 68] width 56 height 37
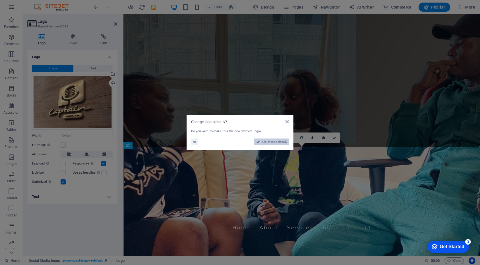
click at [278, 141] on span "Yes, change globally" at bounding box center [274, 142] width 25 height 7
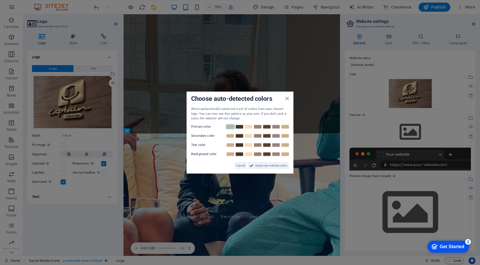
click at [229, 126] on link at bounding box center [230, 126] width 9 height 5
click at [262, 167] on span "Apply new website colors" at bounding box center [271, 165] width 32 height 7
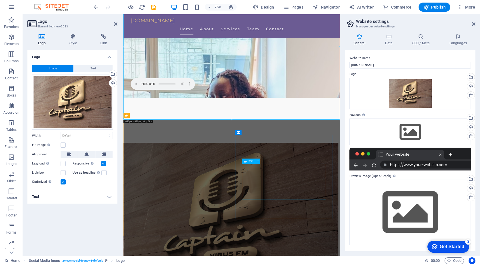
scroll to position [213, 0]
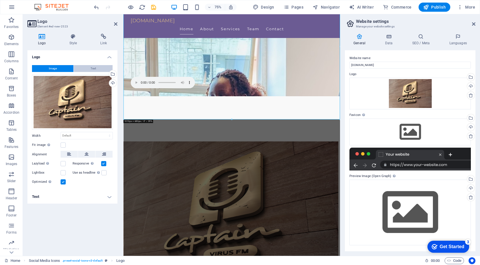
click at [93, 68] on span "Text" at bounding box center [93, 68] width 5 height 7
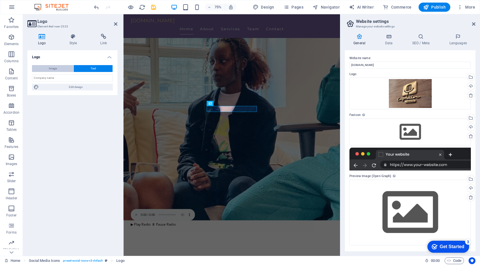
scroll to position [2, 0]
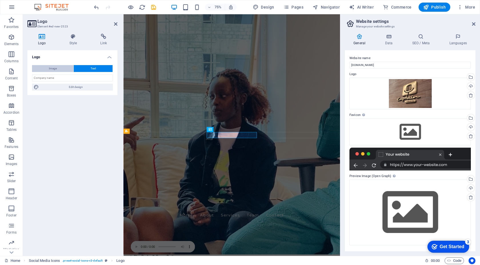
click at [52, 71] on span "Image" at bounding box center [53, 68] width 8 height 7
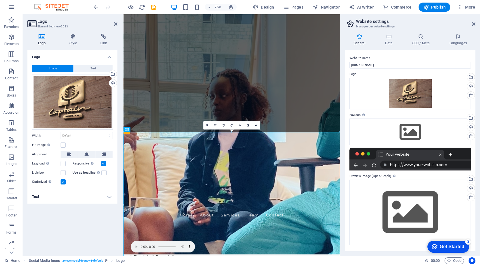
click at [109, 58] on h4 "Logo" at bounding box center [72, 55] width 90 height 10
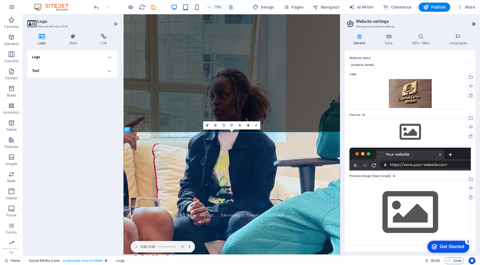
click at [475, 22] on icon at bounding box center [473, 24] width 3 height 5
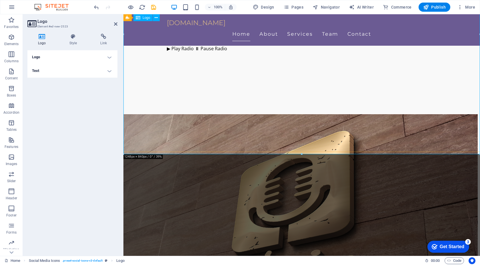
scroll to position [238, 0]
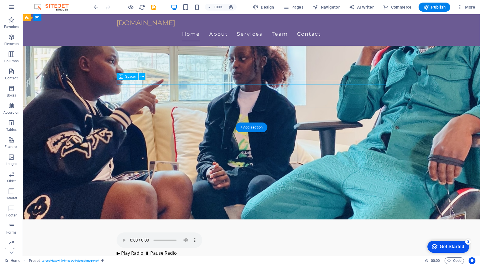
scroll to position [0, 0]
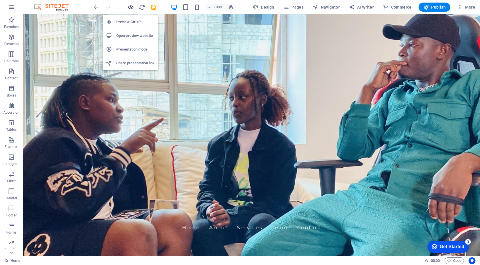
click at [129, 7] on icon "button" at bounding box center [130, 7] width 7 height 7
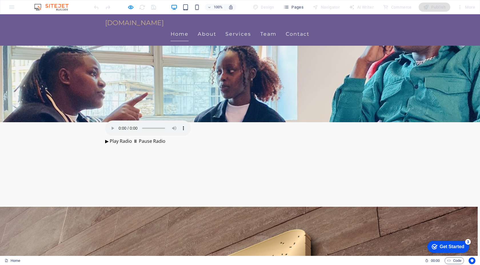
scroll to position [151, 0]
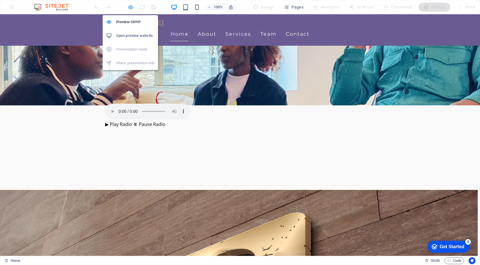
click at [130, 8] on icon "button" at bounding box center [130, 7] width 7 height 7
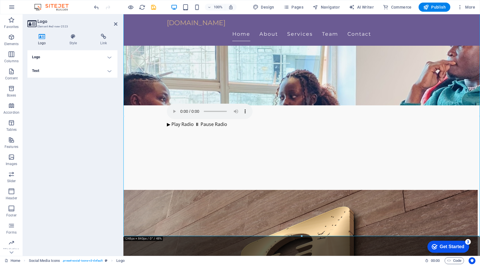
click at [71, 57] on h4 "Logo" at bounding box center [72, 57] width 90 height 14
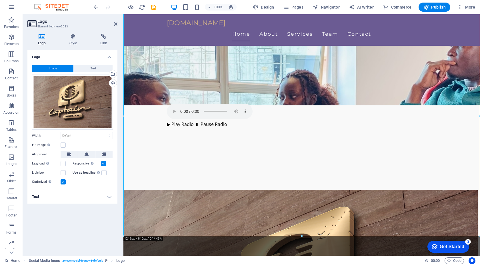
click at [71, 55] on h4 "Logo" at bounding box center [72, 55] width 90 height 10
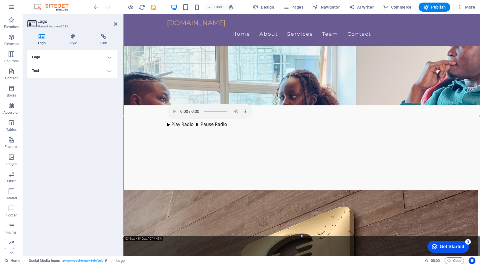
click at [72, 55] on h4 "Logo" at bounding box center [72, 57] width 90 height 14
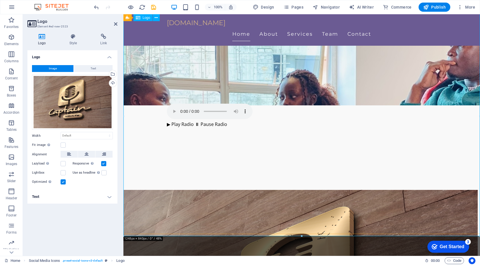
click at [116, 25] on icon at bounding box center [115, 24] width 3 height 5
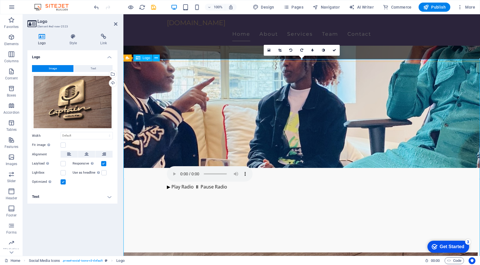
scroll to position [88, 0]
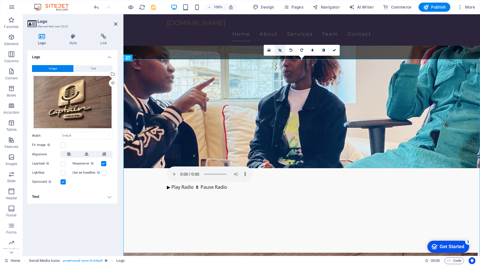
click at [281, 51] on icon at bounding box center [279, 50] width 3 height 3
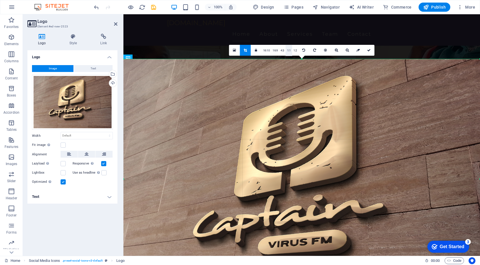
click at [287, 52] on link "1:1" at bounding box center [289, 50] width 7 height 11
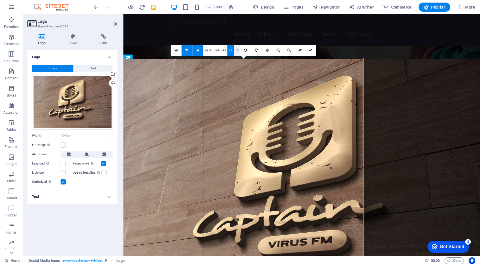
click at [235, 50] on link "1:2" at bounding box center [237, 50] width 7 height 11
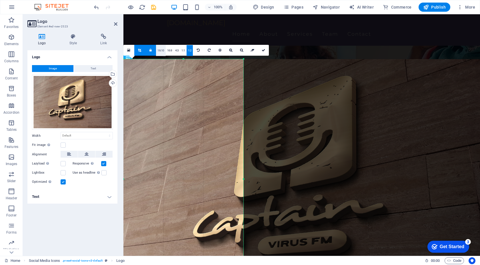
click at [159, 51] on link "16:10" at bounding box center [161, 50] width 10 height 11
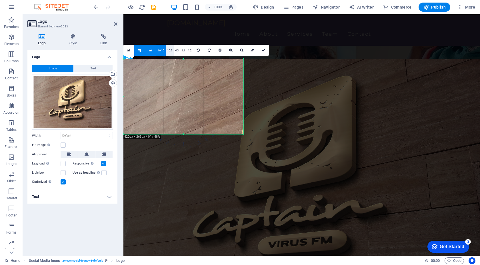
click at [166, 51] on link "16:9" at bounding box center [170, 50] width 8 height 11
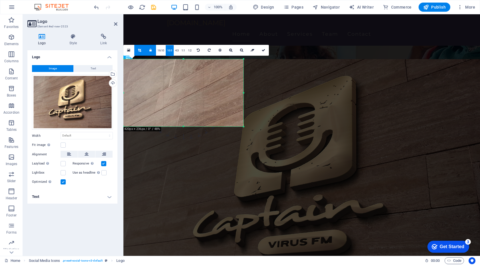
click at [170, 51] on link "16:9" at bounding box center [170, 50] width 8 height 11
click at [174, 51] on link "4:3" at bounding box center [177, 50] width 7 height 11
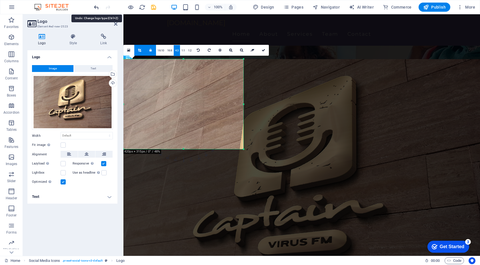
click at [97, 8] on icon "undo" at bounding box center [96, 7] width 7 height 7
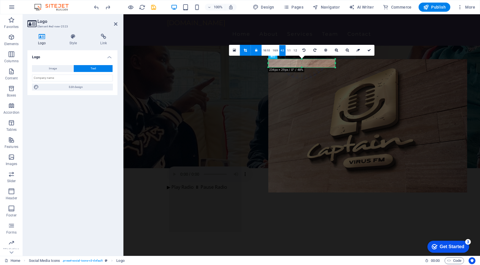
click at [90, 1] on div "100% Design Pages Navigator AI Writer Commerce Publish More" at bounding box center [239, 7] width 479 height 14
click at [101, 9] on div at bounding box center [125, 7] width 64 height 9
click at [96, 7] on icon "undo" at bounding box center [96, 7] width 7 height 7
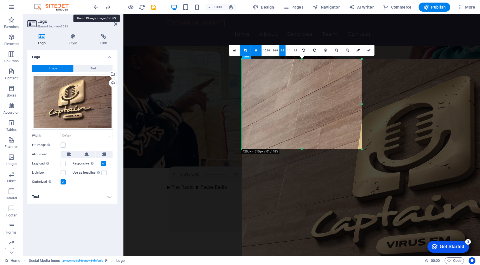
click at [96, 7] on icon "undo" at bounding box center [96, 7] width 7 height 7
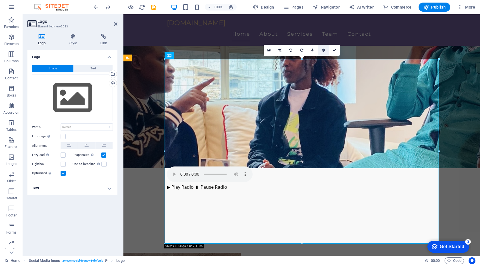
click at [323, 50] on icon at bounding box center [323, 50] width 3 height 3
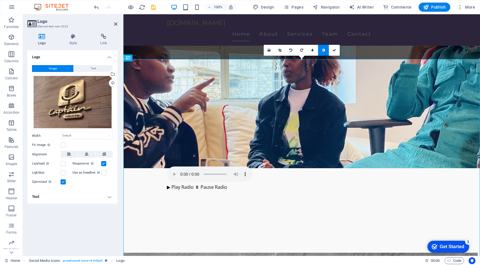
click at [324, 50] on icon at bounding box center [323, 50] width 3 height 3
click at [313, 50] on icon at bounding box center [312, 50] width 2 height 3
click at [318, 50] on input "5" at bounding box center [318, 50] width 9 height 11
type input "13"
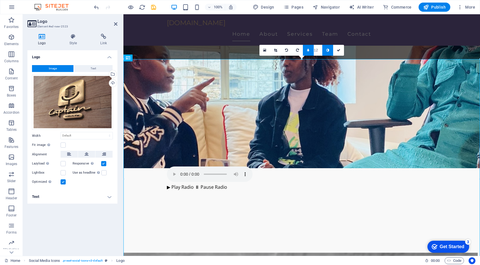
drag, startPoint x: 319, startPoint y: 49, endPoint x: 320, endPoint y: 54, distance: 5.6
click at [339, 51] on icon at bounding box center [338, 50] width 3 height 3
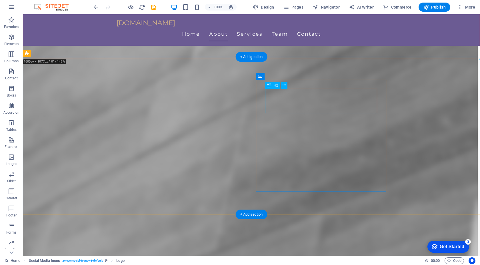
scroll to position [378, 0]
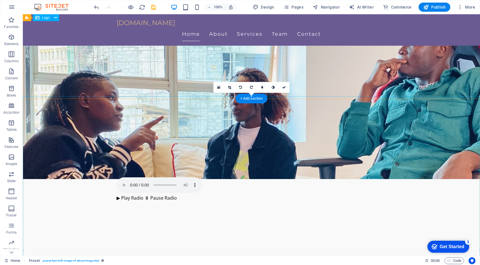
scroll to position [0, 0]
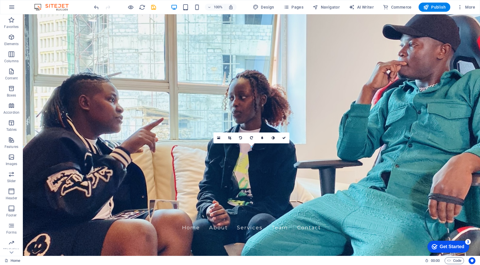
click at [126, 9] on div at bounding box center [125, 7] width 64 height 9
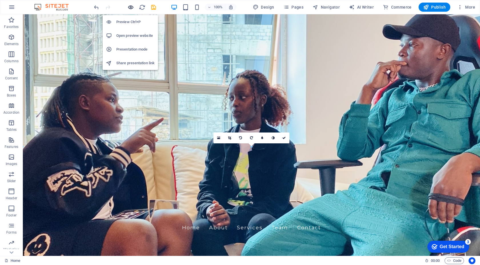
click at [131, 7] on icon "button" at bounding box center [130, 7] width 7 height 7
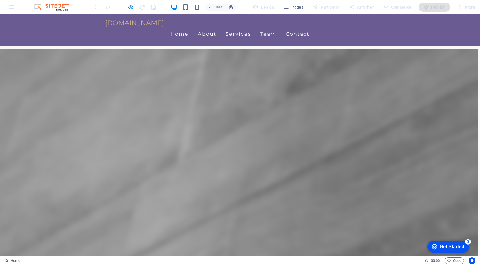
scroll to position [265, 0]
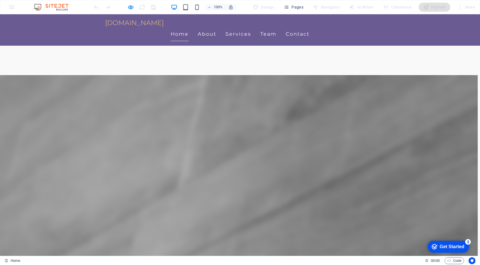
click at [273, 153] on img at bounding box center [238, 255] width 480 height 360
click at [133, 9] on icon "button" at bounding box center [130, 7] width 7 height 7
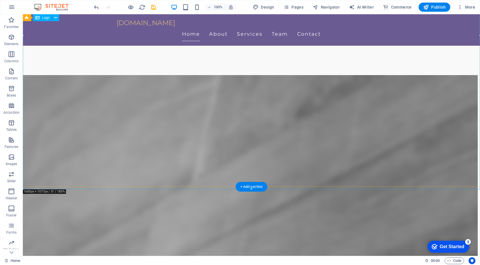
click at [268, 141] on div at bounding box center [252, 246] width 462 height 343
click at [403, 135] on div at bounding box center [252, 246] width 462 height 343
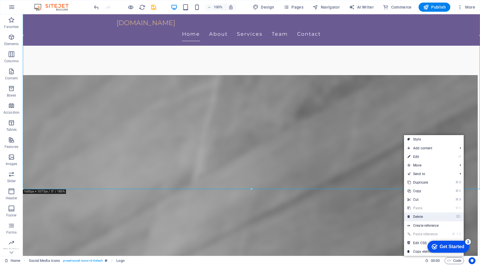
click at [420, 213] on link "⌦ Delete" at bounding box center [423, 217] width 38 height 9
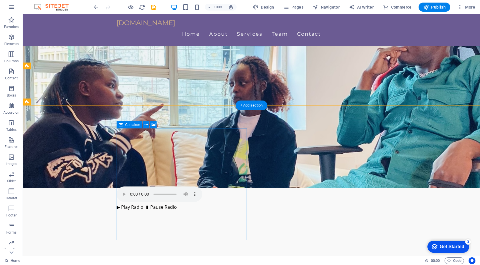
scroll to position [0, 0]
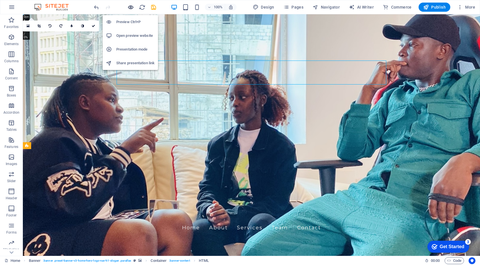
click at [130, 7] on icon "button" at bounding box center [130, 7] width 7 height 7
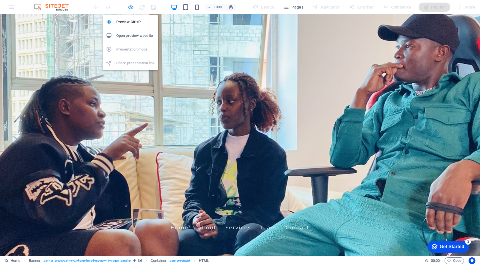
click at [131, 7] on icon "button" at bounding box center [130, 7] width 7 height 7
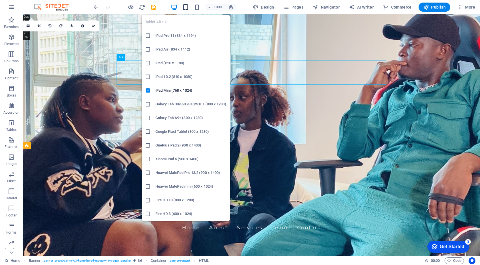
click at [187, 7] on icon "button" at bounding box center [185, 7] width 7 height 7
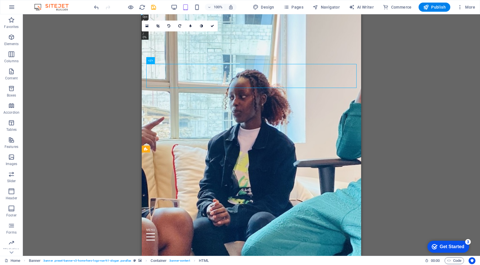
click at [383, 141] on div "Drag here to replace the existing content. Press “Ctrl” if you want to create a…" at bounding box center [251, 135] width 457 height 242
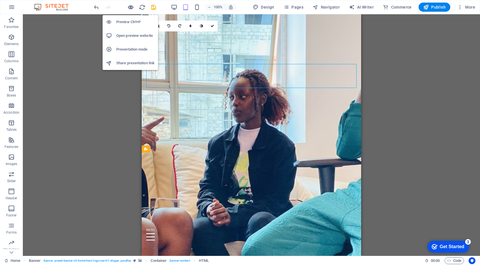
click at [133, 6] on icon "button" at bounding box center [130, 7] width 7 height 7
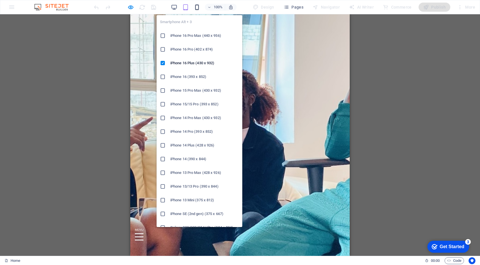
click at [200, 7] on icon "button" at bounding box center [197, 7] width 7 height 7
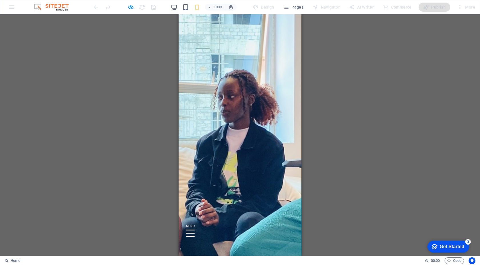
drag, startPoint x: 362, startPoint y: 138, endPoint x: 98, endPoint y: 122, distance: 264.2
click at [362, 138] on div "Drag here to replace the existing content. Press “Ctrl” if you want to create a…" at bounding box center [240, 135] width 480 height 242
click at [189, 215] on icon at bounding box center [186, 218] width 5 height 7
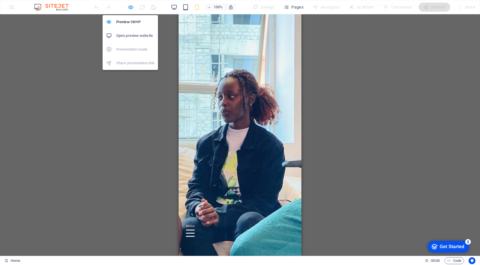
click at [133, 7] on icon "button" at bounding box center [130, 7] width 7 height 7
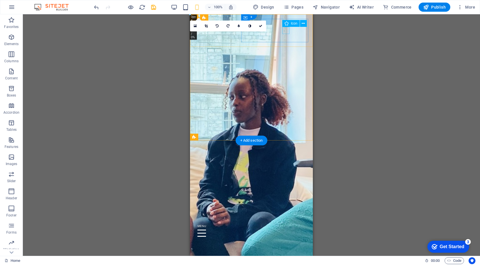
click at [287, 215] on figure at bounding box center [249, 218] width 109 height 7
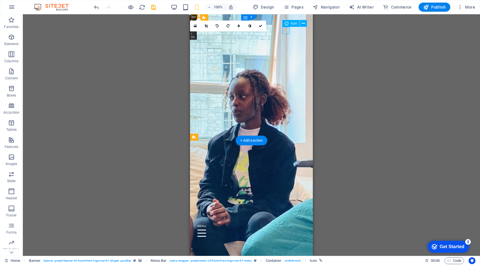
click at [287, 215] on figure at bounding box center [249, 218] width 109 height 7
select select "xMidYMid"
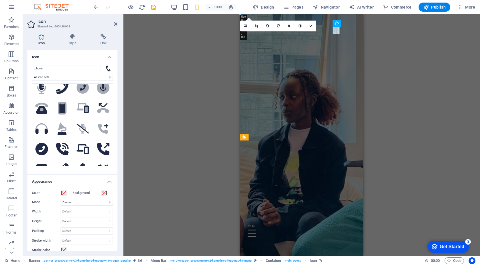
scroll to position [296, 0]
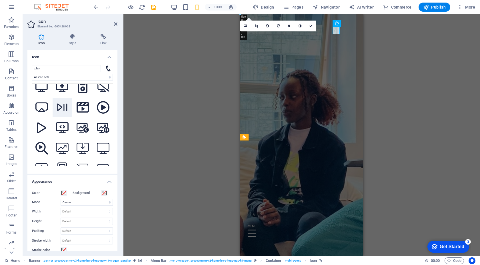
type input "play"
click at [60, 102] on icon at bounding box center [62, 107] width 13 height 10
click at [104, 37] on icon at bounding box center [103, 37] width 28 height 6
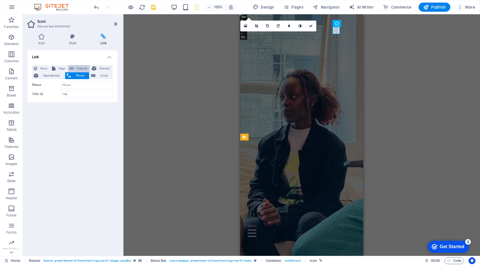
click at [85, 68] on span "External" at bounding box center [81, 68] width 13 height 7
select select "blank"
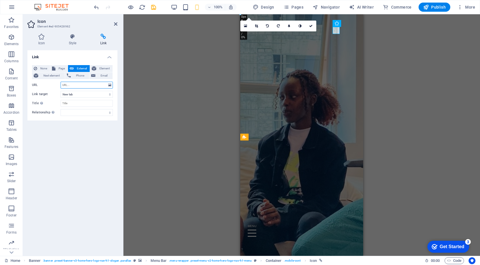
click at [73, 86] on input "URL" at bounding box center [87, 85] width 52 height 7
paste input "[URL][DOMAIN_NAME]"
type input "[URL][DOMAIN_NAME]"
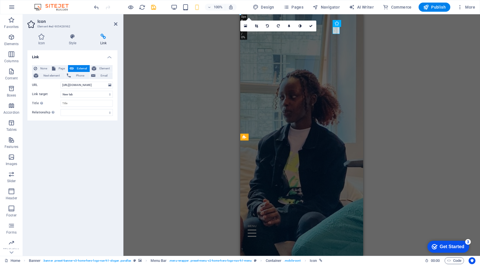
click at [137, 69] on div "H2 Banner Container Spacer Spacer HTML H3 Spacer Banner Menu Bar Menu Preset H2…" at bounding box center [301, 135] width 357 height 242
click at [113, 21] on h2 "Icon" at bounding box center [77, 21] width 80 height 5
click at [115, 23] on icon at bounding box center [115, 24] width 3 height 5
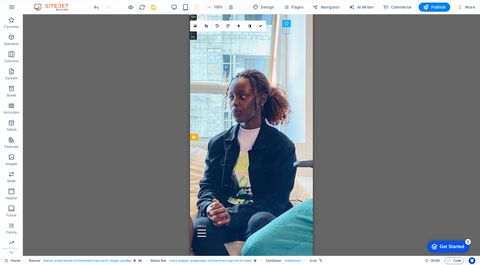
click at [359, 84] on div "H2 Banner Container Spacer Spacer HTML H3 Spacer Banner Menu Bar Menu Preset H2…" at bounding box center [251, 135] width 457 height 242
click at [287, 215] on figure at bounding box center [249, 218] width 109 height 7
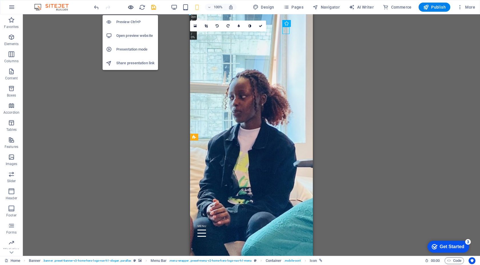
click at [130, 9] on icon "button" at bounding box center [130, 7] width 7 height 7
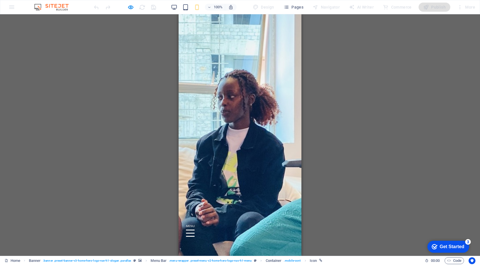
click at [190, 215] on icon at bounding box center [186, 218] width 7 height 7
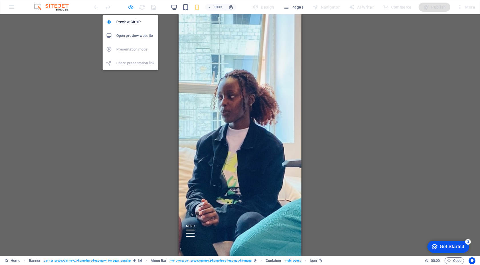
click at [133, 7] on icon "button" at bounding box center [130, 7] width 7 height 7
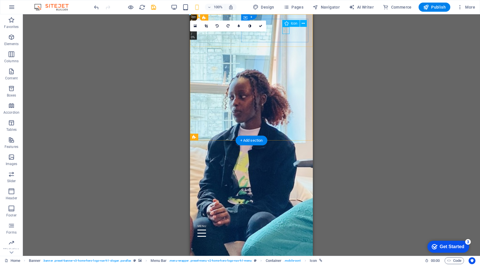
click at [286, 215] on figure at bounding box center [249, 218] width 109 height 7
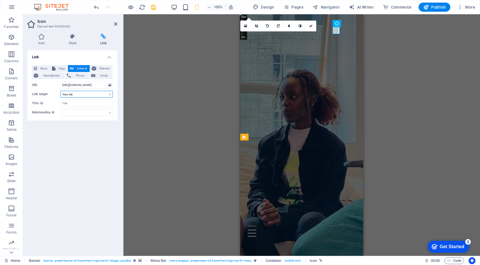
click at [74, 93] on select "New tab Same tab Overlay" at bounding box center [87, 94] width 52 height 7
select select
click at [61, 91] on select "New tab Same tab Overlay" at bounding box center [87, 94] width 52 height 7
click at [158, 131] on div "H2 Banner Container Spacer Spacer HTML H3 Spacer Banner Menu Bar Menu Preset H2…" at bounding box center [301, 135] width 357 height 242
click at [417, 80] on div "H2 Banner Container Spacer Spacer HTML H3 Spacer Banner Menu Bar Menu Preset H2…" at bounding box center [301, 135] width 357 height 242
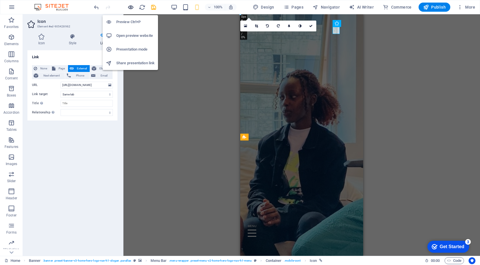
click at [131, 9] on icon "button" at bounding box center [130, 7] width 7 height 7
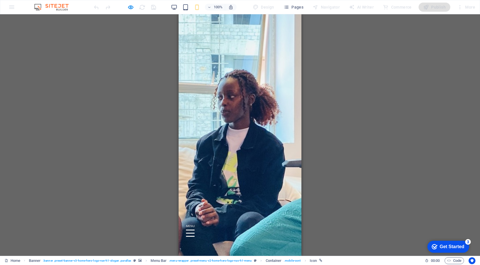
click at [190, 215] on icon at bounding box center [186, 218] width 7 height 7
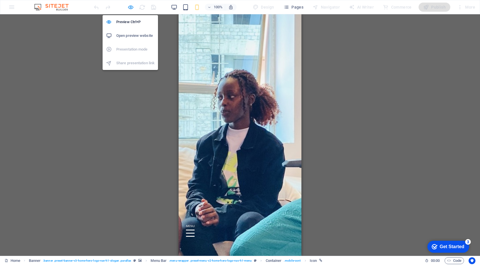
click at [129, 9] on icon "button" at bounding box center [130, 7] width 7 height 7
select select
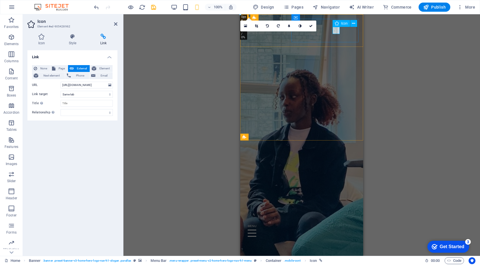
click at [335, 215] on figure at bounding box center [299, 218] width 109 height 7
click at [116, 24] on icon at bounding box center [115, 24] width 3 height 5
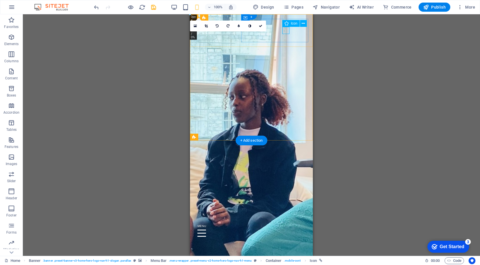
click at [286, 215] on figure at bounding box center [249, 218] width 109 height 7
select select
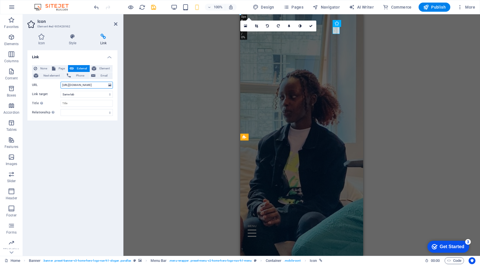
click at [99, 85] on input "[URL][DOMAIN_NAME]" at bounding box center [87, 85] width 52 height 7
click at [88, 85] on input "URL" at bounding box center [87, 85] width 52 height 7
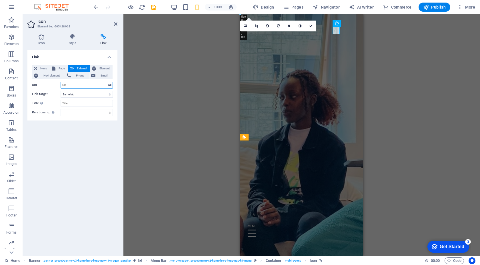
click at [88, 85] on input "URL" at bounding box center [87, 85] width 52 height 7
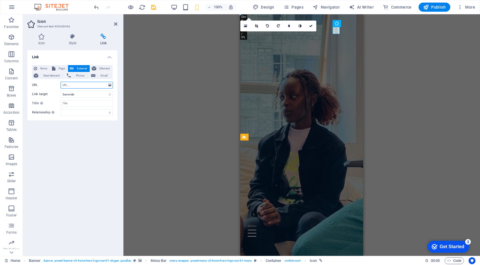
click at [88, 85] on input "URL" at bounding box center [87, 85] width 52 height 7
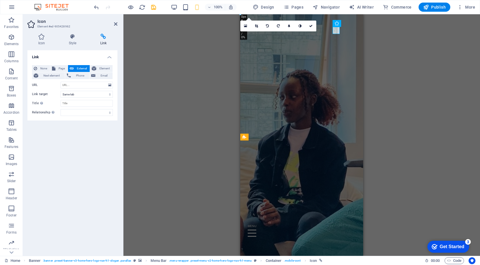
click at [172, 42] on div "H2 Banner Container Spacer Spacer HTML H3 Spacer Banner Menu Bar Menu Preset H2…" at bounding box center [301, 135] width 357 height 242
click at [309, 26] on icon at bounding box center [310, 25] width 3 height 3
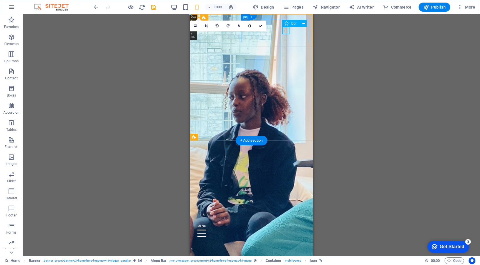
click at [288, 215] on figure at bounding box center [249, 218] width 109 height 7
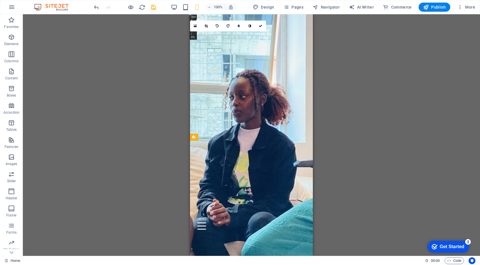
click at [339, 60] on div "H2 Banner Container Spacer Spacer HTML H3 Spacer Banner Menu Bar Menu Preset H2…" at bounding box center [251, 135] width 457 height 242
click at [127, 5] on div at bounding box center [125, 7] width 64 height 9
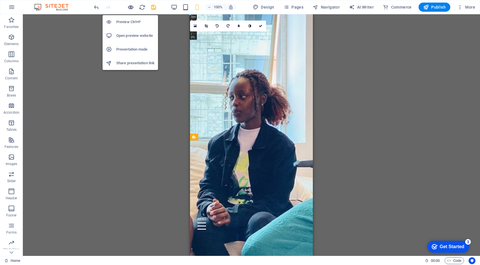
click at [129, 6] on icon "button" at bounding box center [130, 7] width 7 height 7
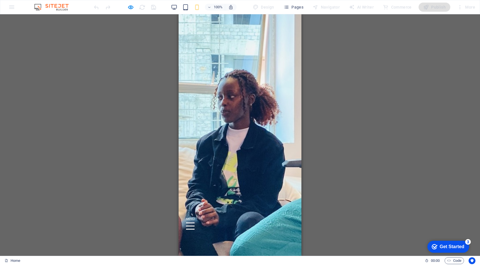
click at [195, 223] on div at bounding box center [190, 223] width 9 height 1
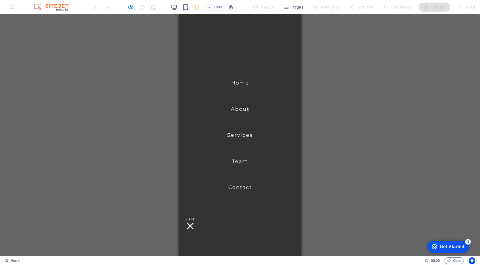
click at [195, 223] on div at bounding box center [190, 226] width 9 height 7
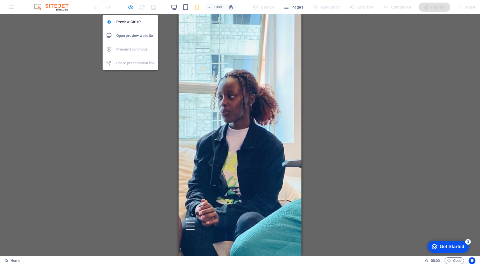
click at [133, 7] on icon "button" at bounding box center [130, 7] width 7 height 7
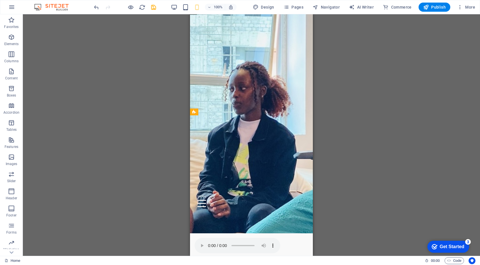
scroll to position [28, 0]
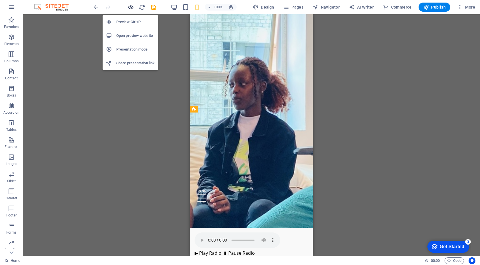
click at [129, 8] on icon "button" at bounding box center [130, 7] width 7 height 7
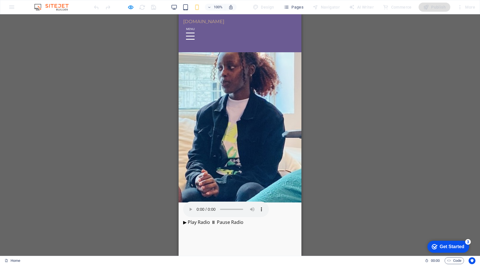
scroll to position [0, 0]
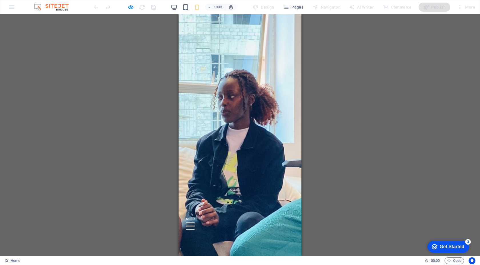
click at [195, 223] on div at bounding box center [190, 223] width 9 height 1
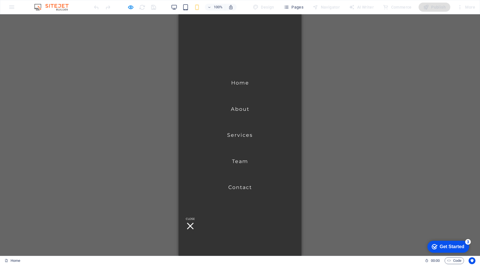
click at [195, 223] on div at bounding box center [190, 226] width 9 height 7
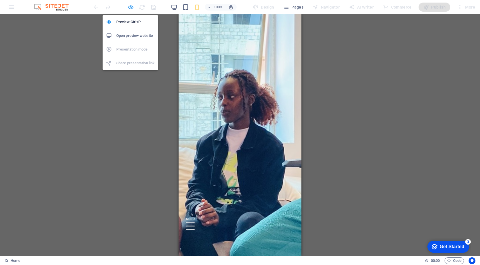
click at [131, 8] on icon "button" at bounding box center [130, 7] width 7 height 7
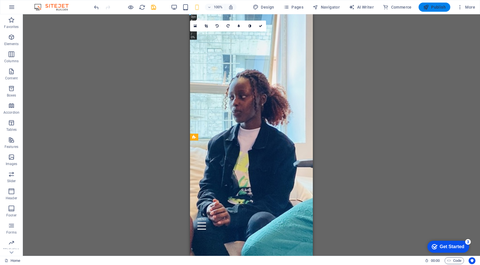
click at [432, 6] on span "Publish" at bounding box center [434, 7] width 23 height 6
